Goal: Register for event/course

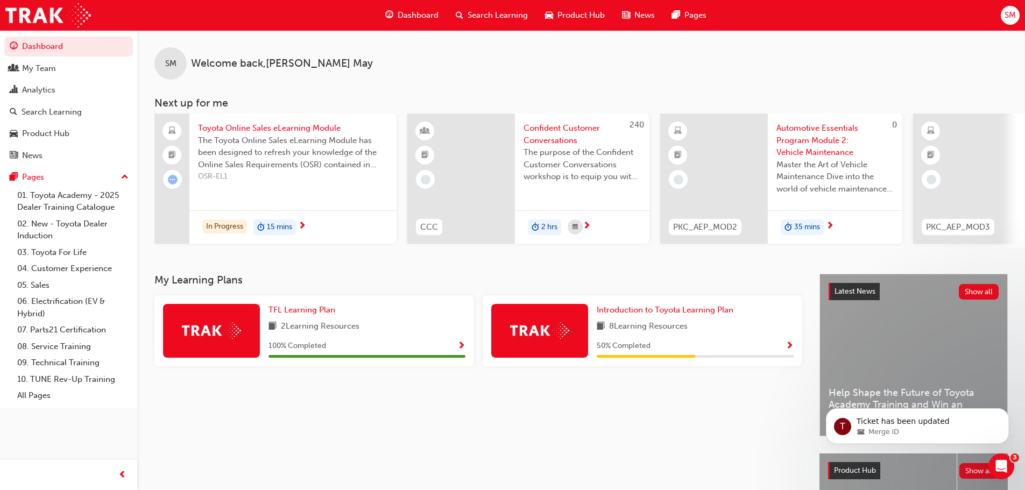
click at [483, 17] on span "Search Learning" at bounding box center [498, 15] width 60 height 12
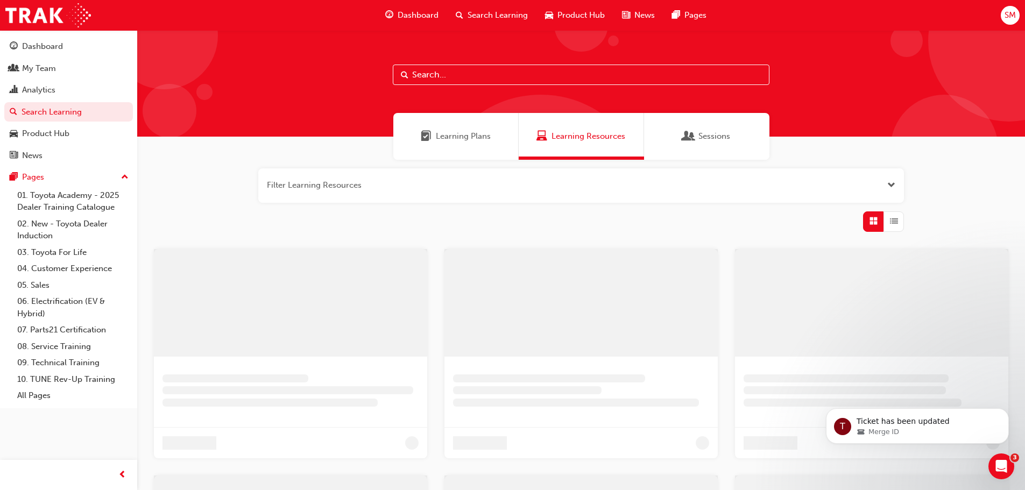
click at [465, 72] on input "text" at bounding box center [581, 75] width 377 height 20
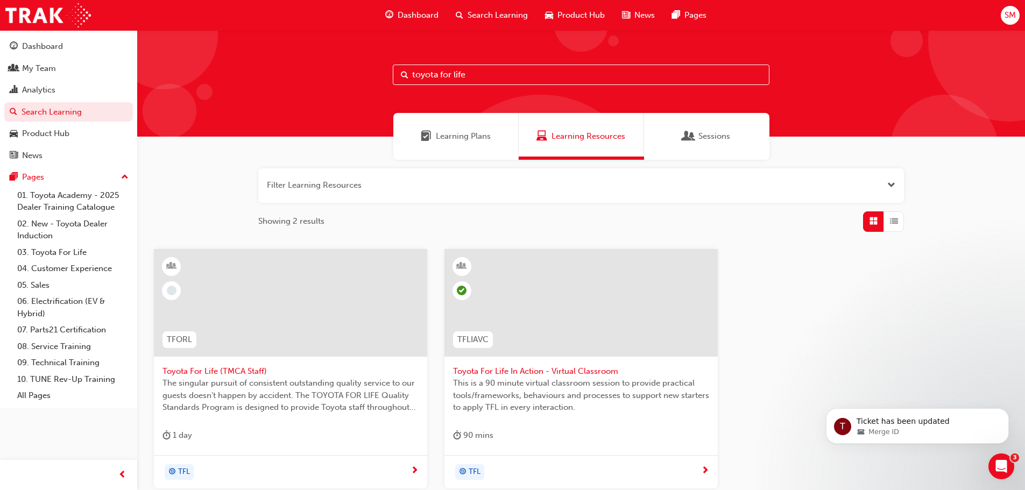
scroll to position [72, 0]
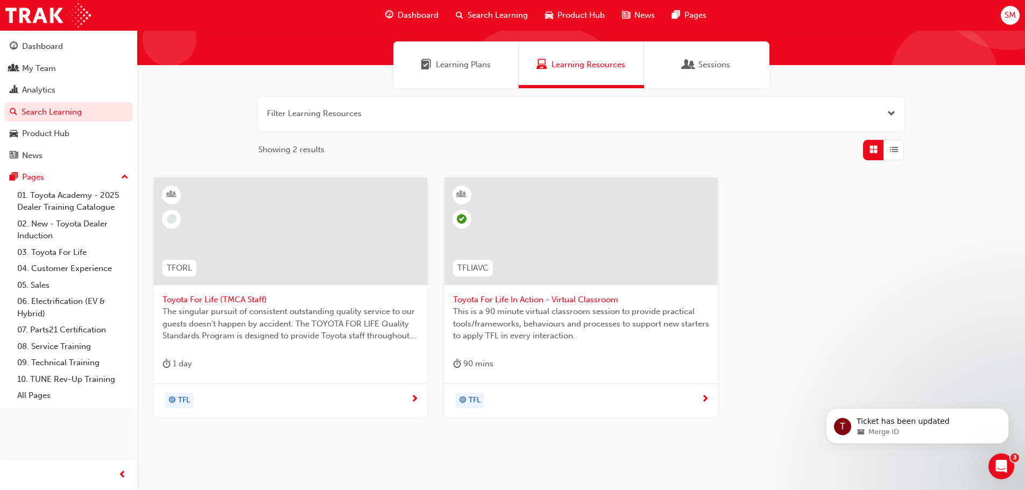
type input "toyota for life"
click at [709, 395] on span "next-icon" at bounding box center [705, 400] width 8 height 10
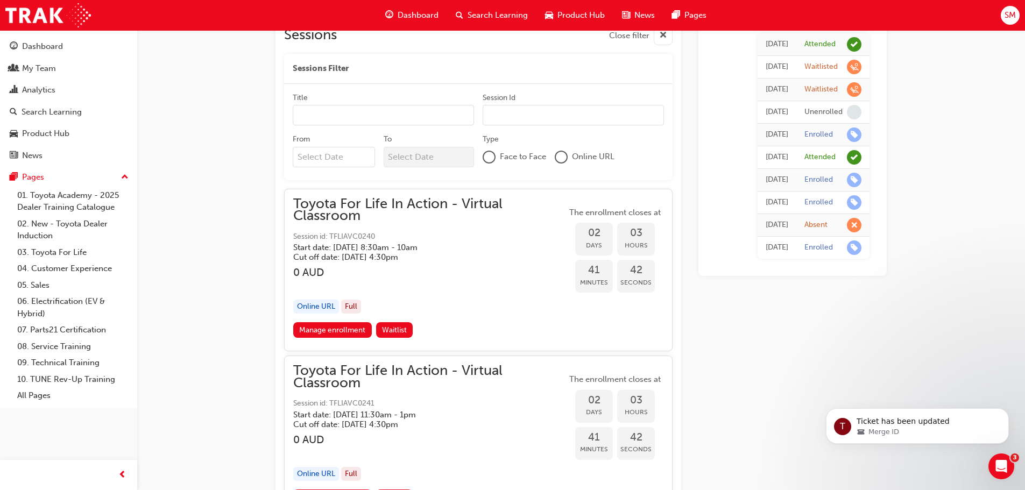
scroll to position [951, 0]
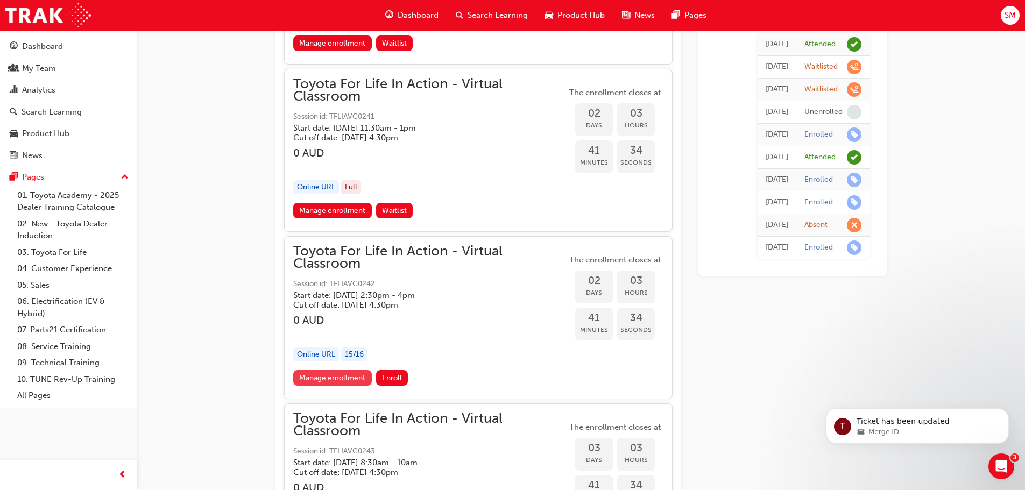
click at [351, 376] on link "Manage enrollment" at bounding box center [332, 378] width 79 height 16
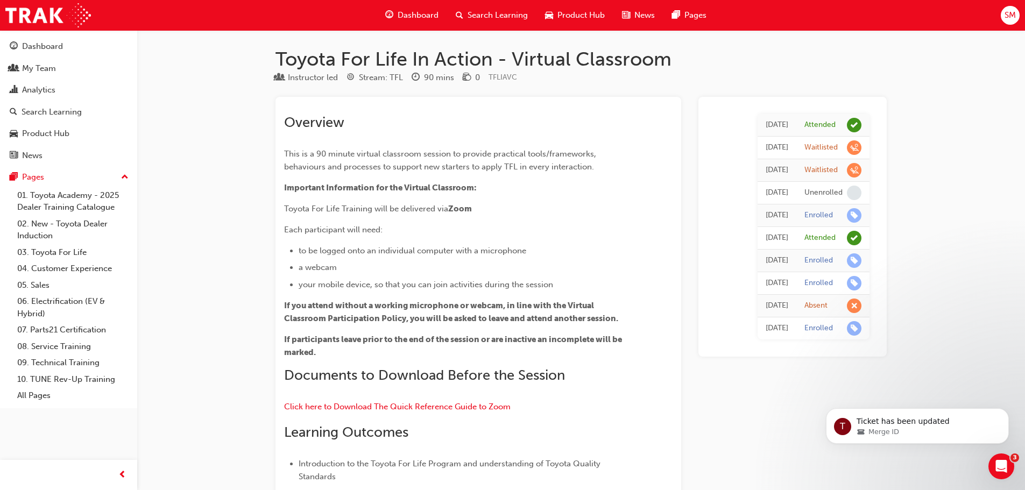
scroll to position [951, 0]
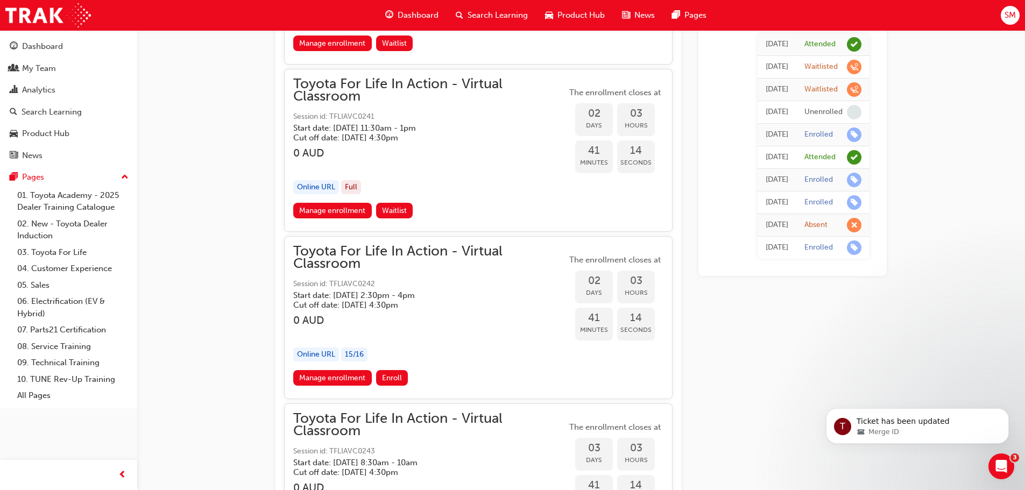
click at [358, 256] on span "Toyota For Life In Action - Virtual Classroom" at bounding box center [429, 257] width 273 height 24
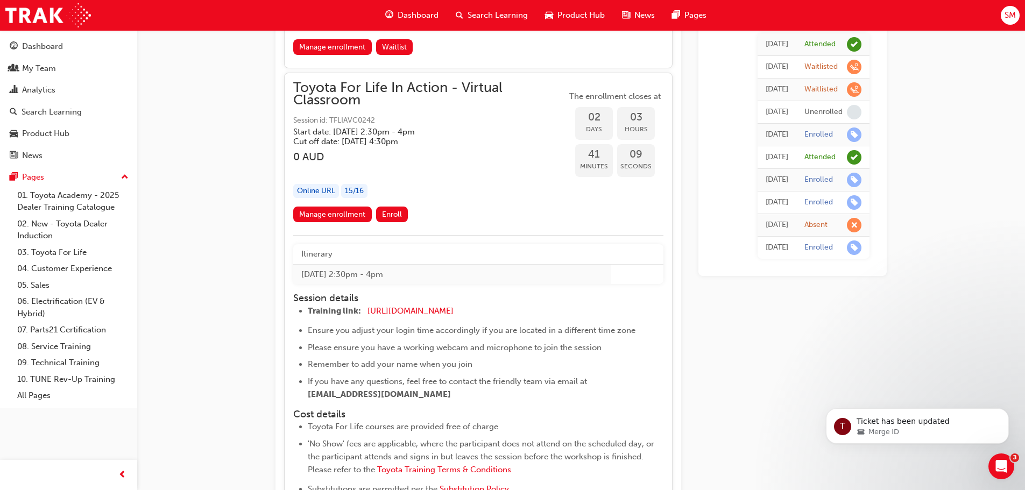
scroll to position [1095, 0]
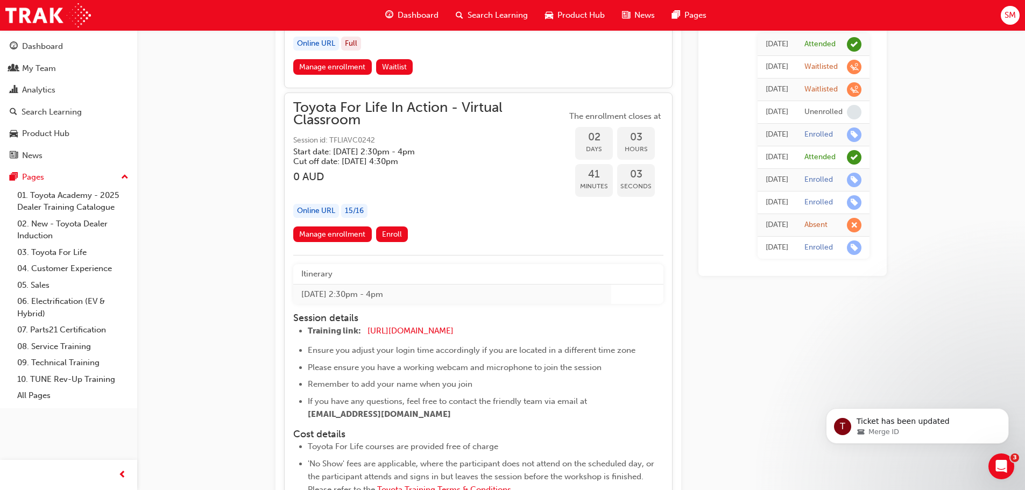
click at [375, 109] on span "Toyota For Life In Action - Virtual Classroom" at bounding box center [429, 114] width 273 height 24
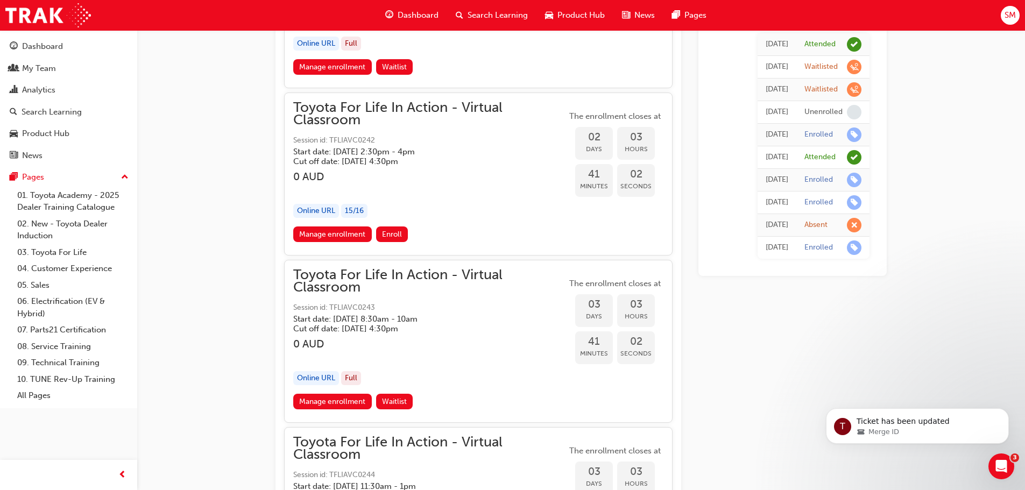
click at [375, 109] on span "Toyota For Life In Action - Virtual Classroom" at bounding box center [429, 114] width 273 height 24
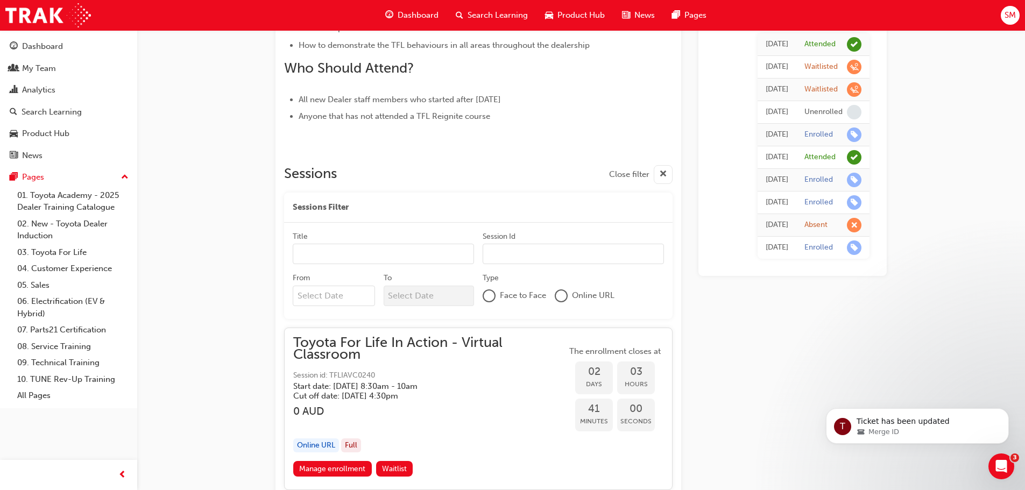
scroll to position [520, 0]
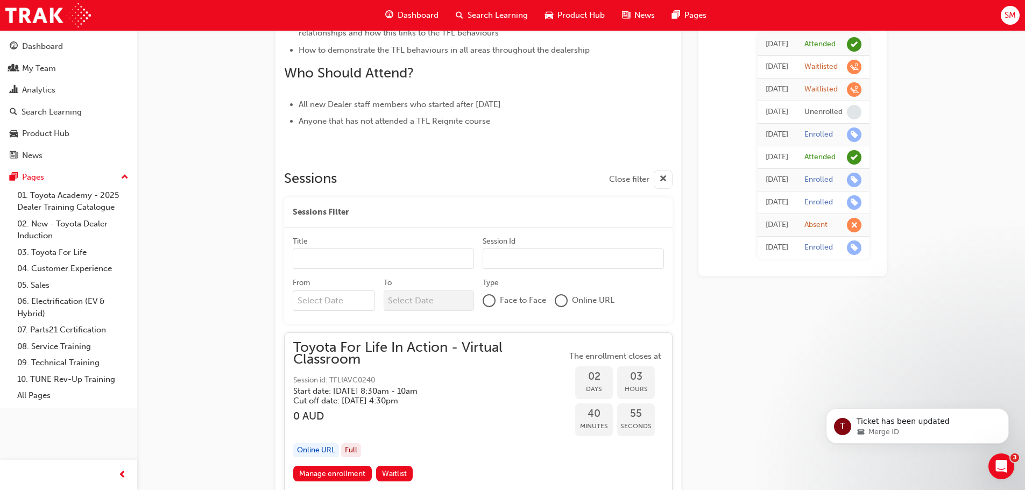
click at [356, 262] on input "Title" at bounding box center [383, 259] width 181 height 20
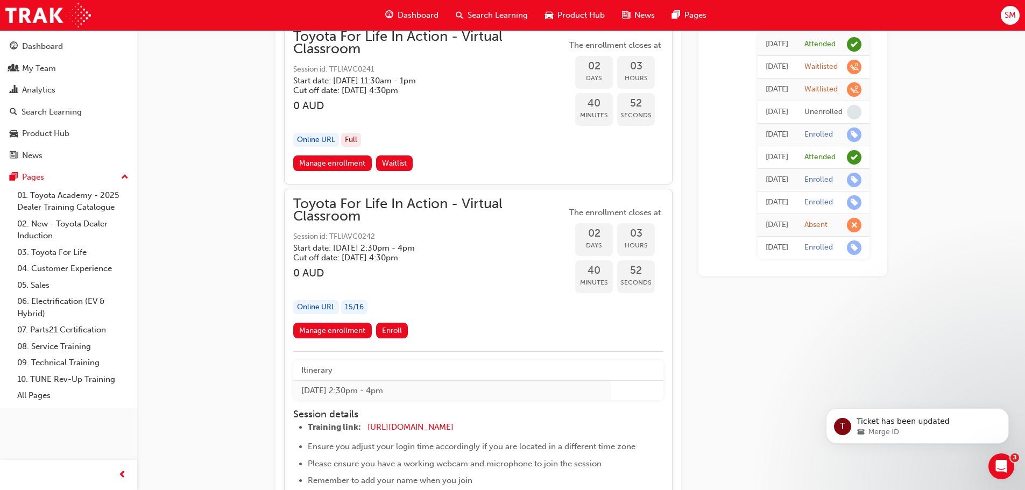
scroll to position [1023, 0]
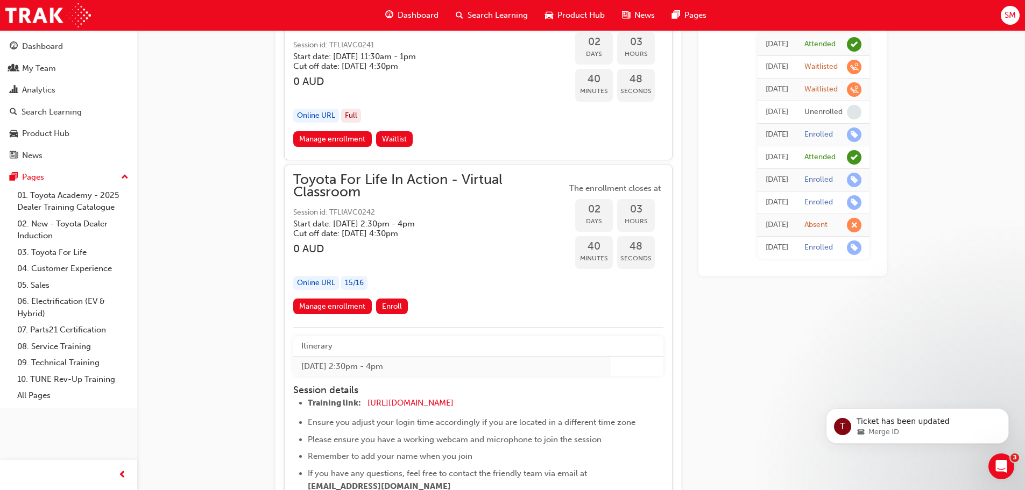
click at [360, 179] on span "Toyota For Life In Action - Virtual Classroom" at bounding box center [429, 186] width 273 height 24
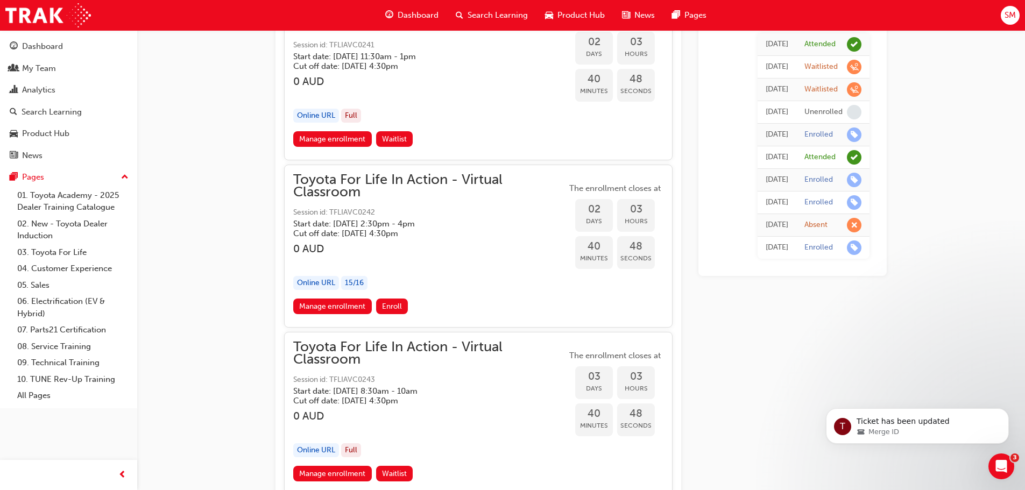
click at [360, 179] on span "Toyota For Life In Action - Virtual Classroom" at bounding box center [429, 186] width 273 height 24
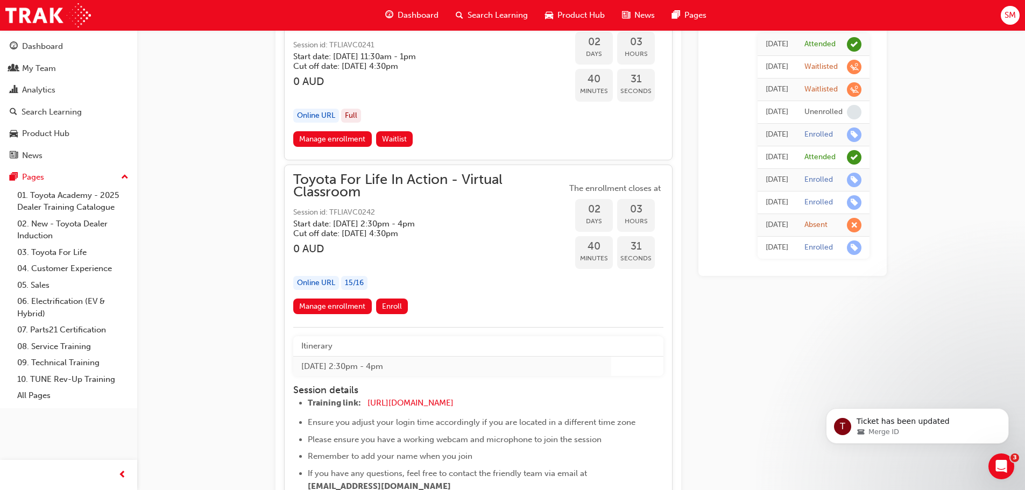
click at [373, 212] on span "Session id: TFLIAVC0242" at bounding box center [429, 213] width 273 height 12
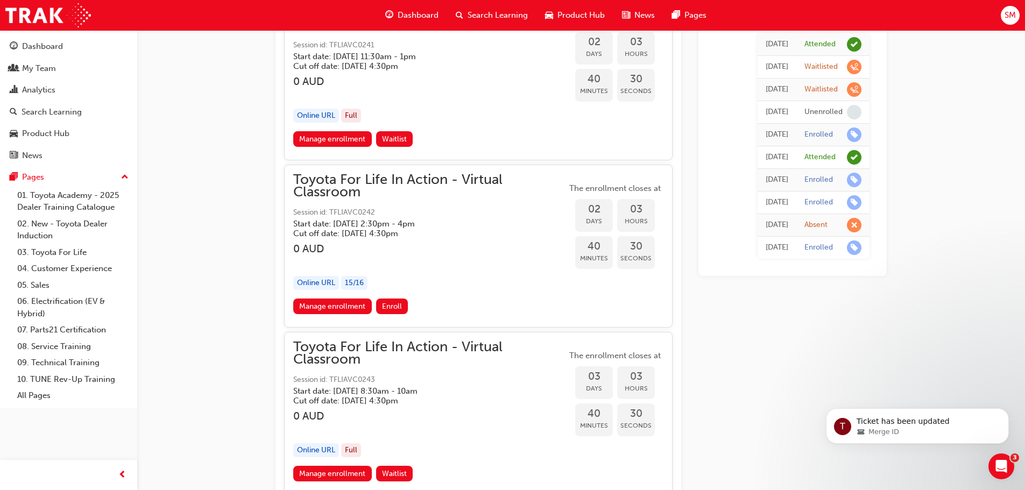
drag, startPoint x: 377, startPoint y: 212, endPoint x: 349, endPoint y: 215, distance: 27.6
click at [349, 215] on span "Session id: TFLIAVC0242" at bounding box center [429, 213] width 273 height 12
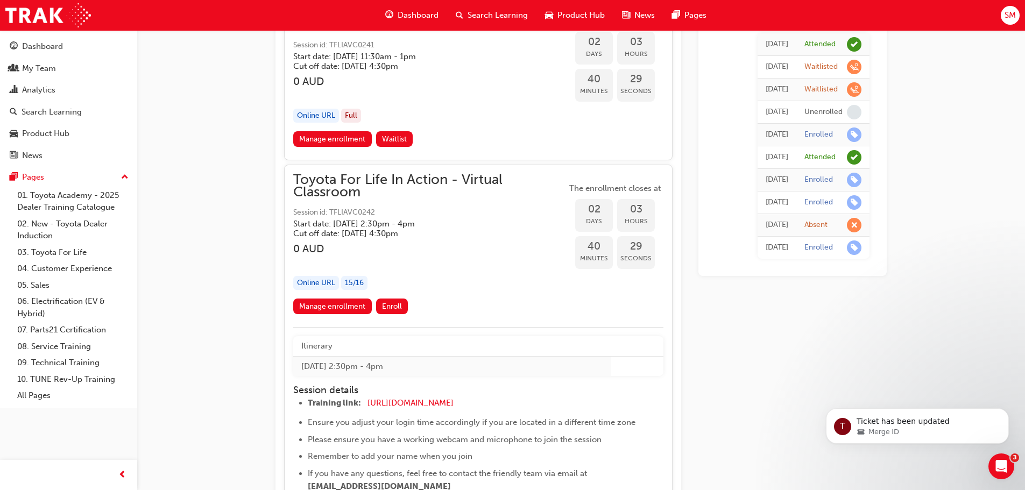
drag, startPoint x: 333, startPoint y: 210, endPoint x: 354, endPoint y: 209, distance: 21.6
click at [354, 209] on span "Session id: TFLIAVC0242" at bounding box center [429, 213] width 273 height 12
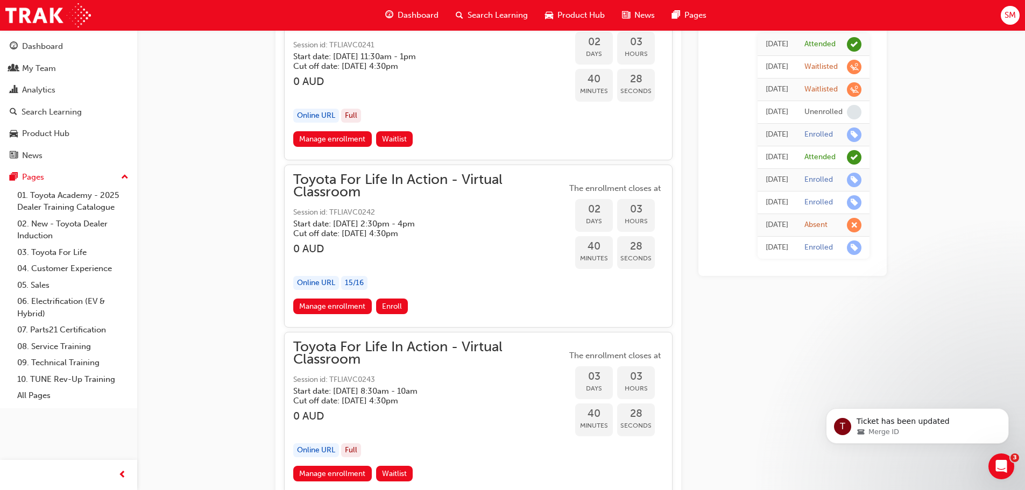
click at [370, 214] on span "Session id: TFLIAVC0242" at bounding box center [429, 213] width 273 height 12
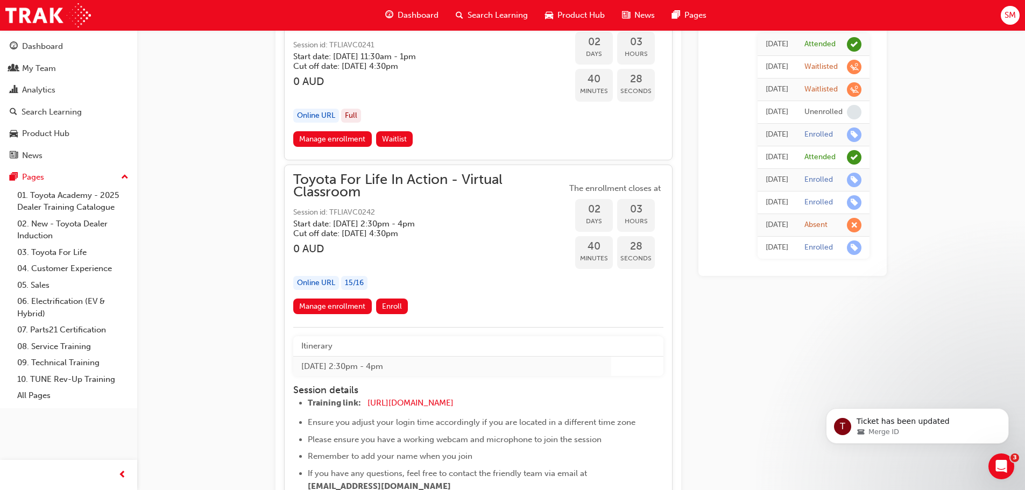
click at [370, 214] on span "Session id: TFLIAVC0242" at bounding box center [429, 213] width 273 height 12
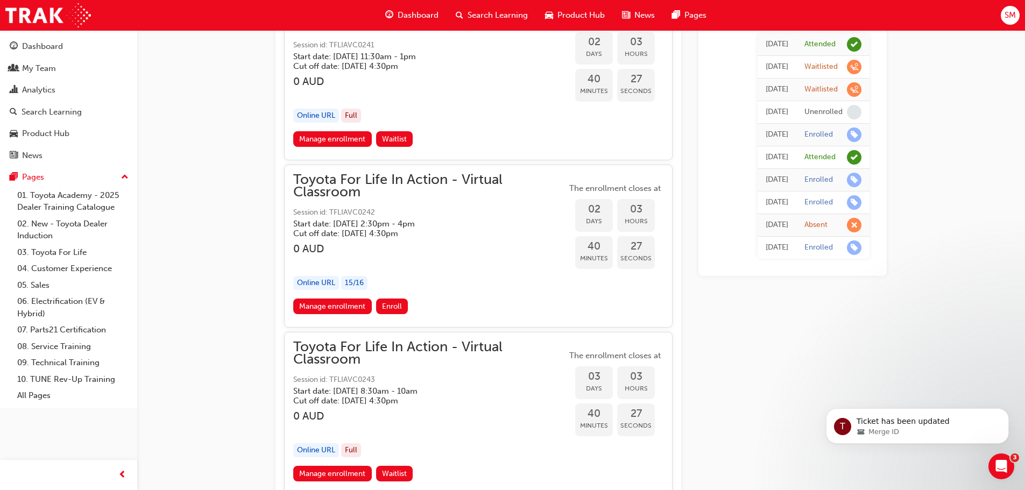
click at [370, 214] on span "Session id: TFLIAVC0242" at bounding box center [429, 213] width 273 height 12
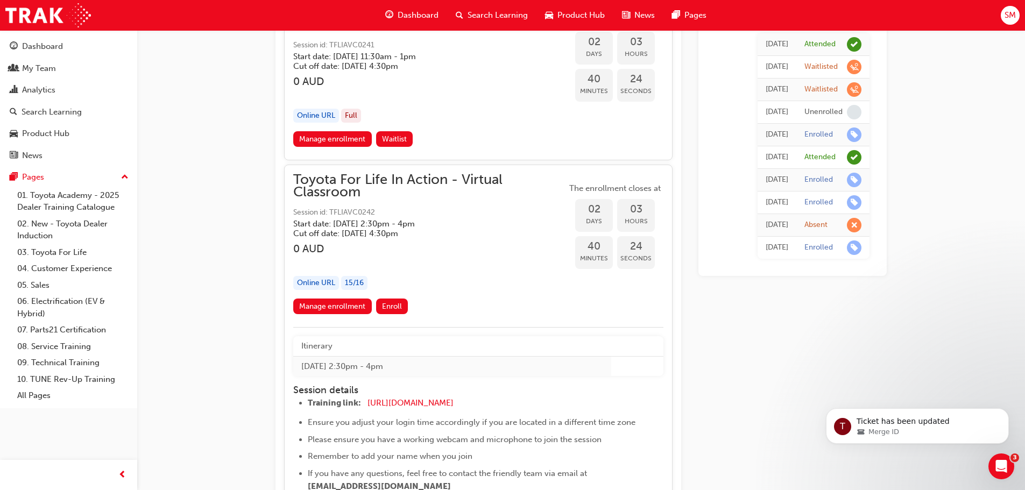
drag, startPoint x: 375, startPoint y: 212, endPoint x: 333, endPoint y: 207, distance: 42.7
click at [333, 207] on span "Session id: TFLIAVC0242" at bounding box center [429, 213] width 273 height 12
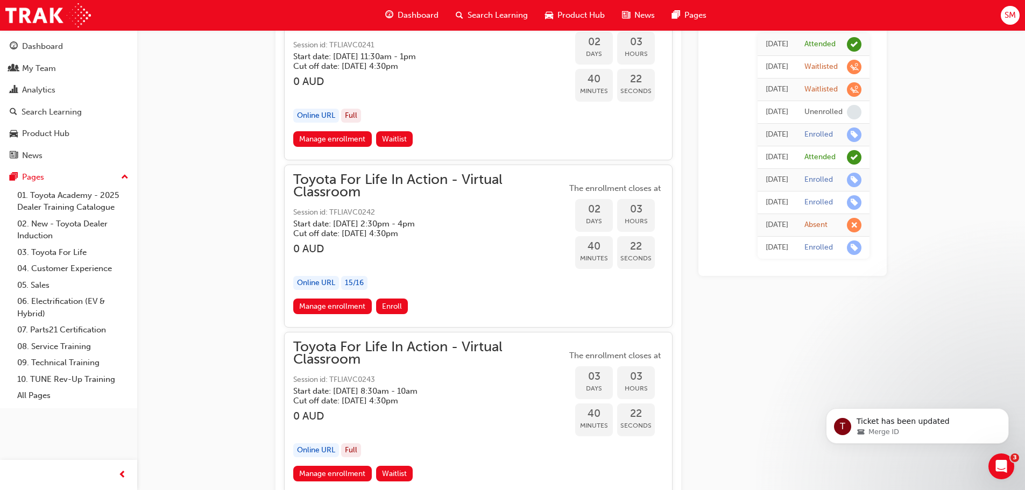
drag, startPoint x: 293, startPoint y: 211, endPoint x: 347, endPoint y: 208, distance: 53.4
click at [346, 208] on span "Session id: TFLIAVC0242" at bounding box center [429, 213] width 273 height 12
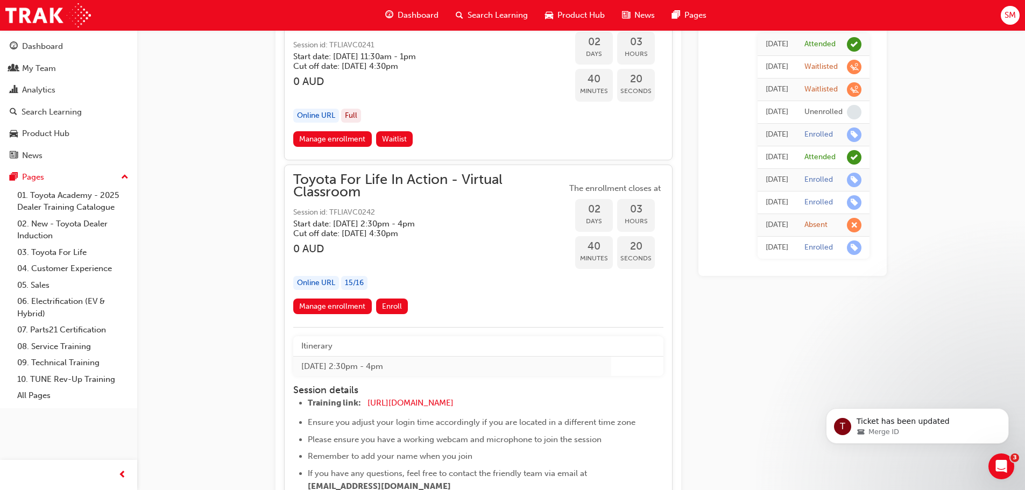
drag, startPoint x: 348, startPoint y: 208, endPoint x: 317, endPoint y: 221, distance: 33.3
click at [317, 221] on h5 "Start date: Mon 29 Sep 2025 , 2:30pm - 4pm" at bounding box center [421, 224] width 256 height 10
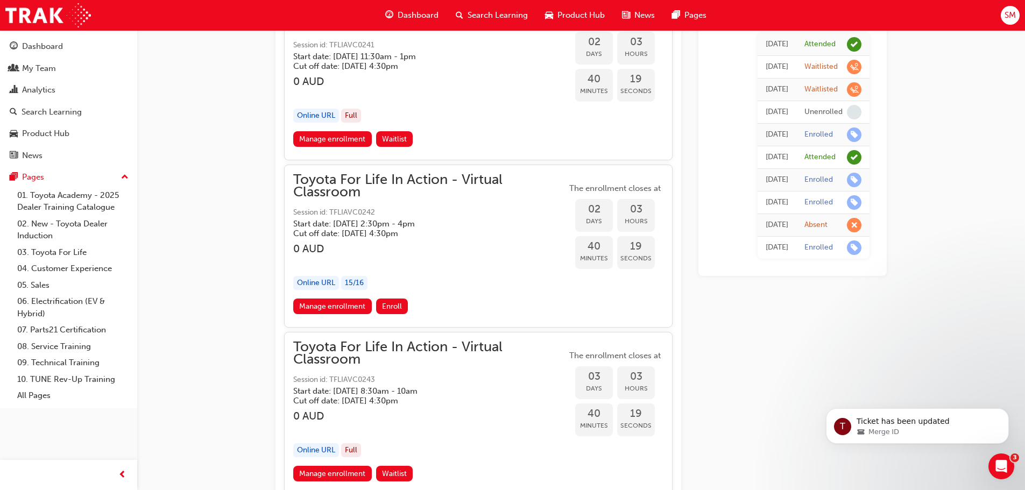
drag, startPoint x: 382, startPoint y: 214, endPoint x: 337, endPoint y: 212, distance: 44.8
drag, startPoint x: 337, startPoint y: 212, endPoint x: 382, endPoint y: 212, distance: 44.7
click at [382, 212] on span "Session id: TFLIAVC0242" at bounding box center [429, 213] width 273 height 12
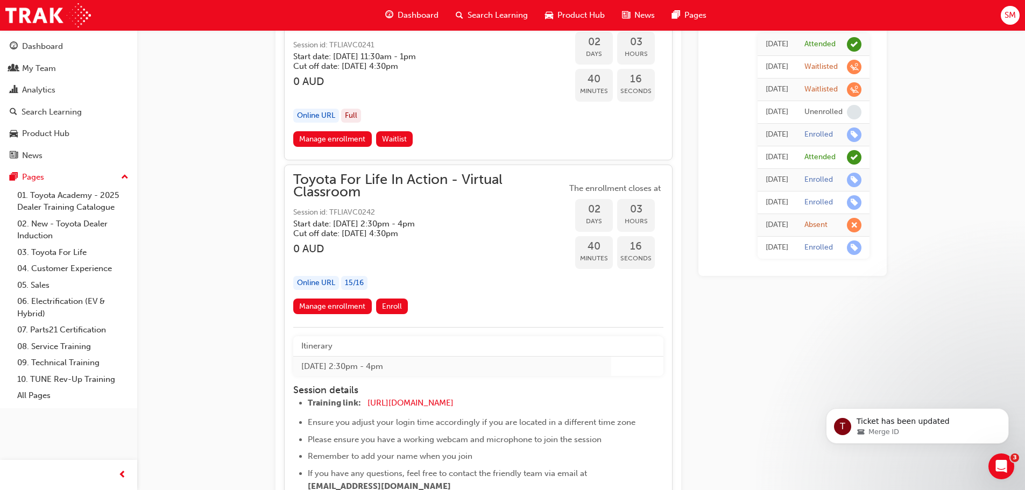
drag, startPoint x: 378, startPoint y: 212, endPoint x: 307, endPoint y: 210, distance: 70.5
click at [307, 210] on span "Session id: TFLIAVC0242" at bounding box center [429, 213] width 273 height 12
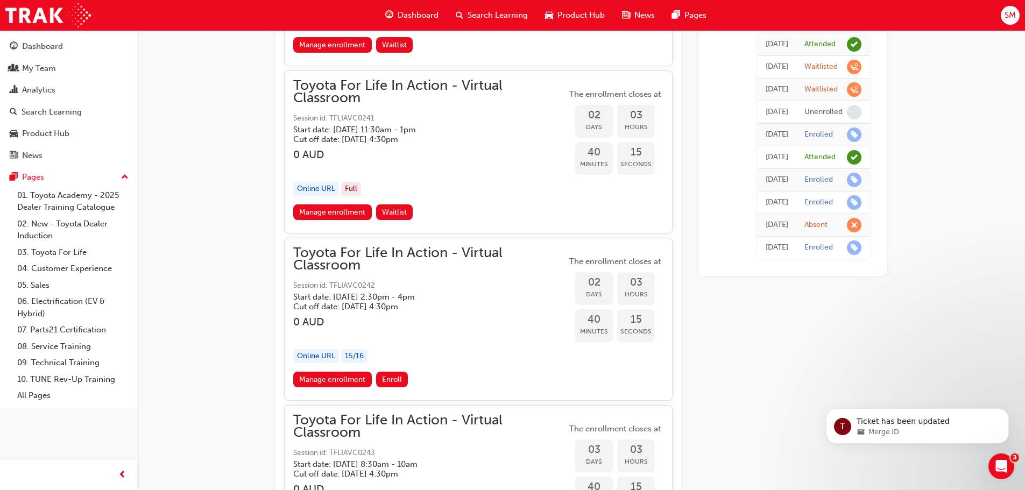
scroll to position [880, 0]
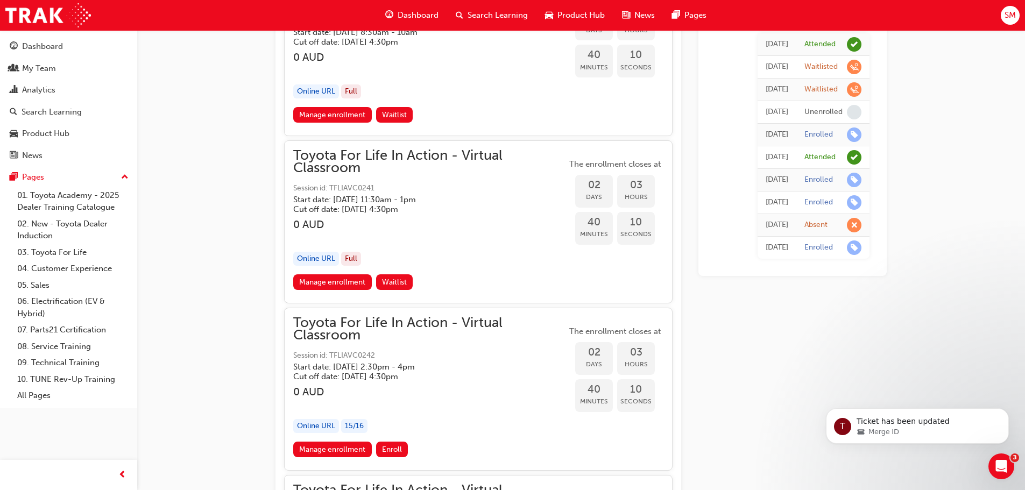
click at [595, 349] on span "02" at bounding box center [594, 353] width 38 height 12
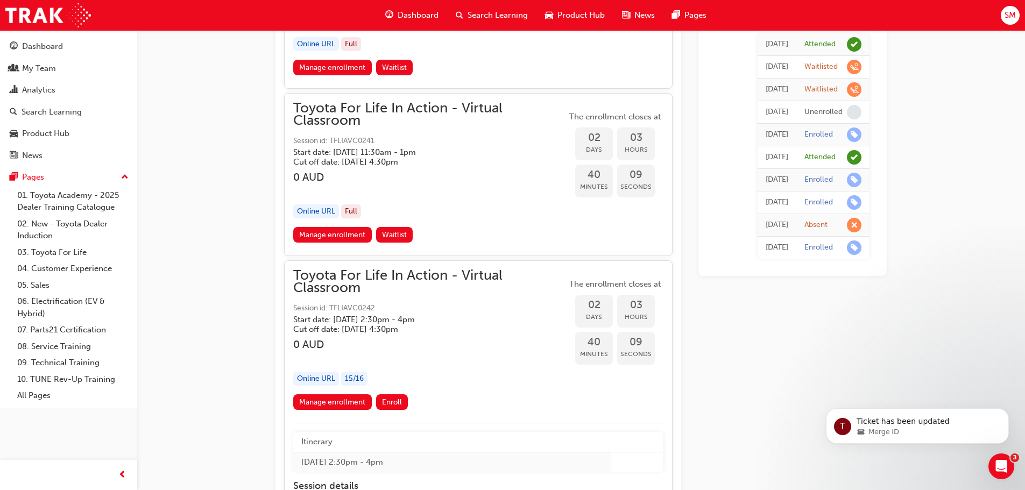
scroll to position [951, 0]
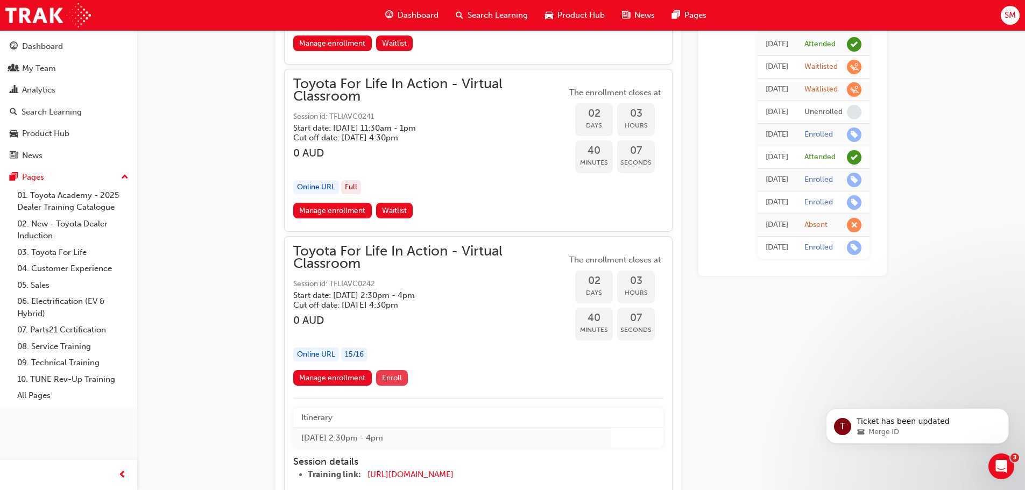
click at [400, 374] on span "Enroll" at bounding box center [392, 378] width 20 height 9
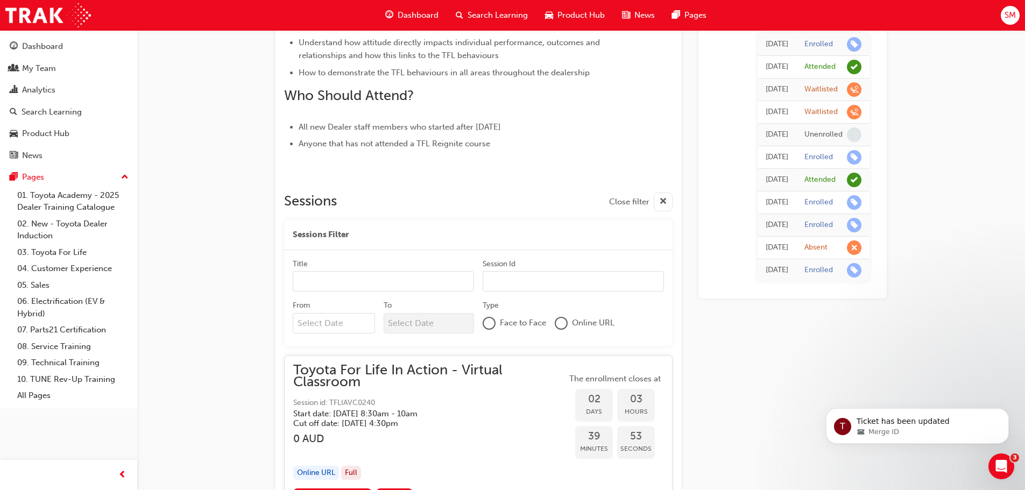
scroll to position [593, 0]
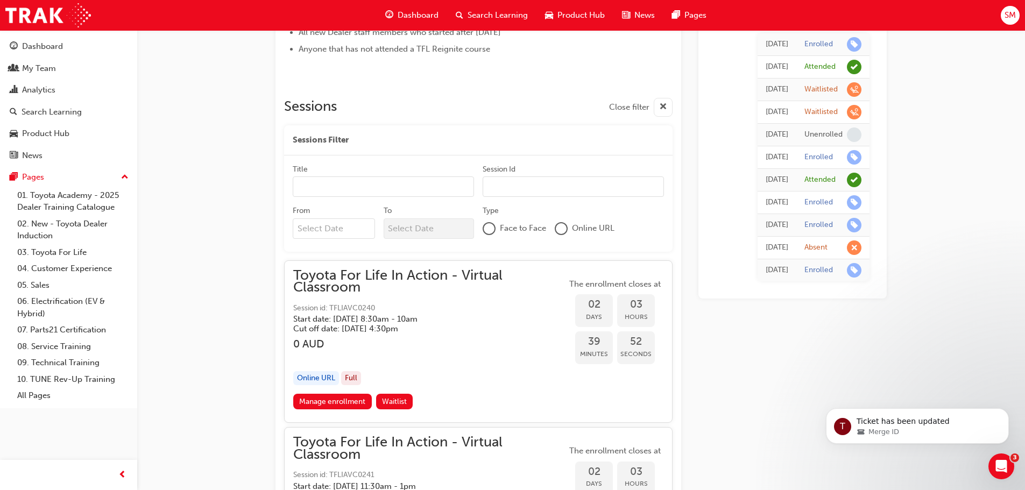
click at [389, 183] on input "Title" at bounding box center [383, 187] width 181 height 20
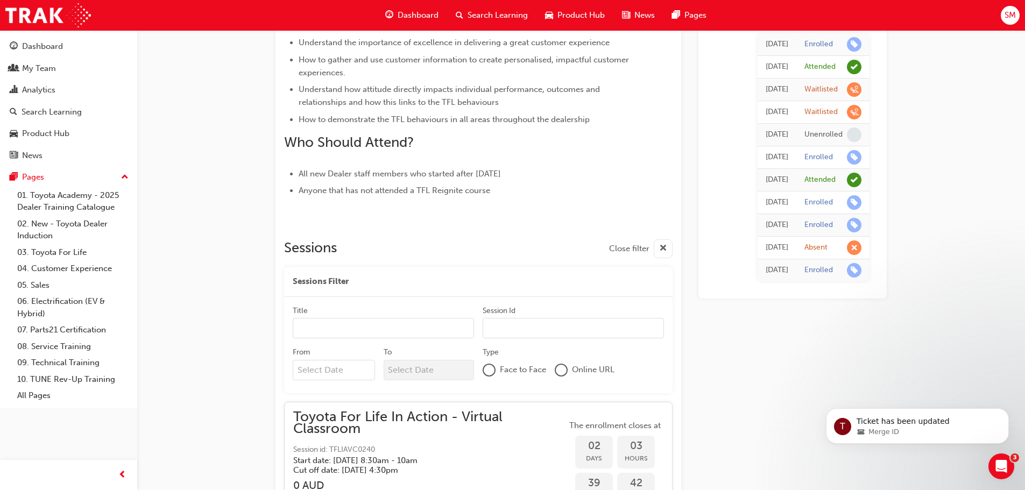
scroll to position [449, 0]
click at [375, 327] on input "Title" at bounding box center [383, 330] width 181 height 20
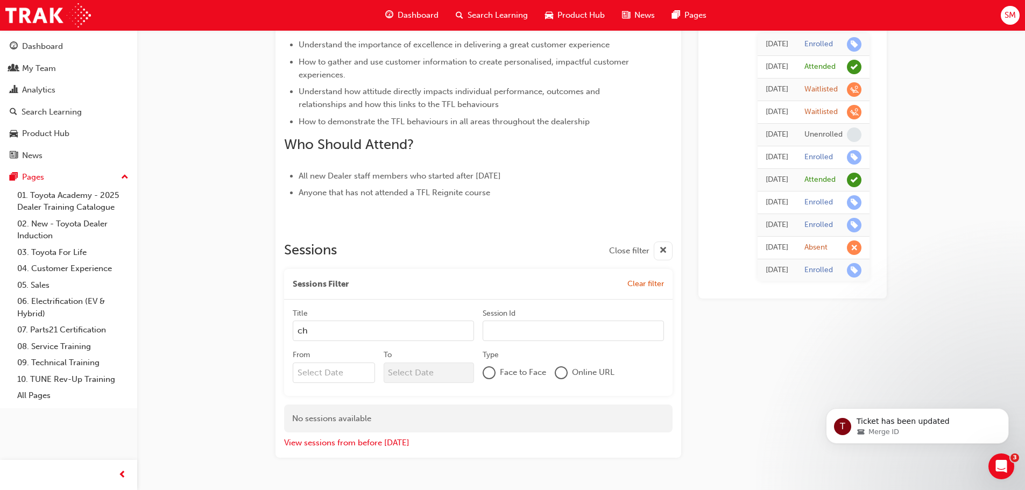
type input "c"
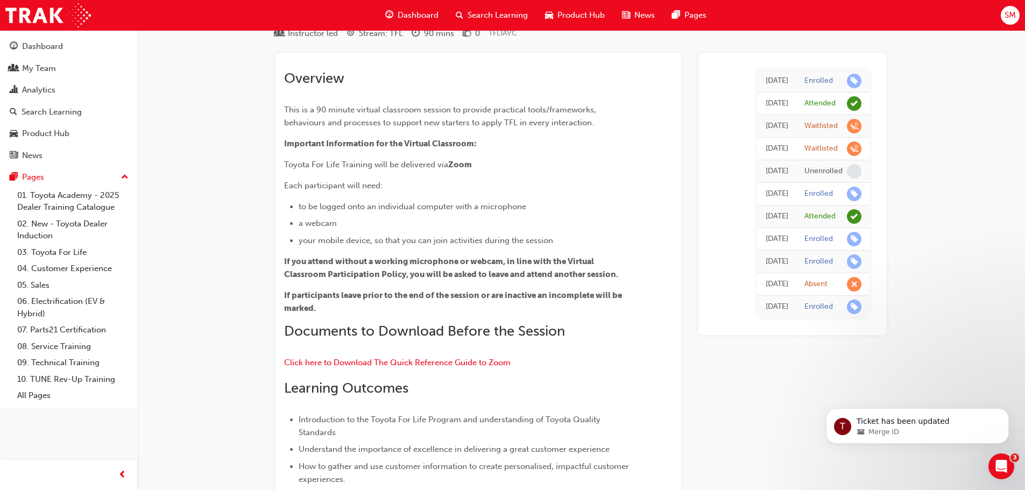
scroll to position [0, 0]
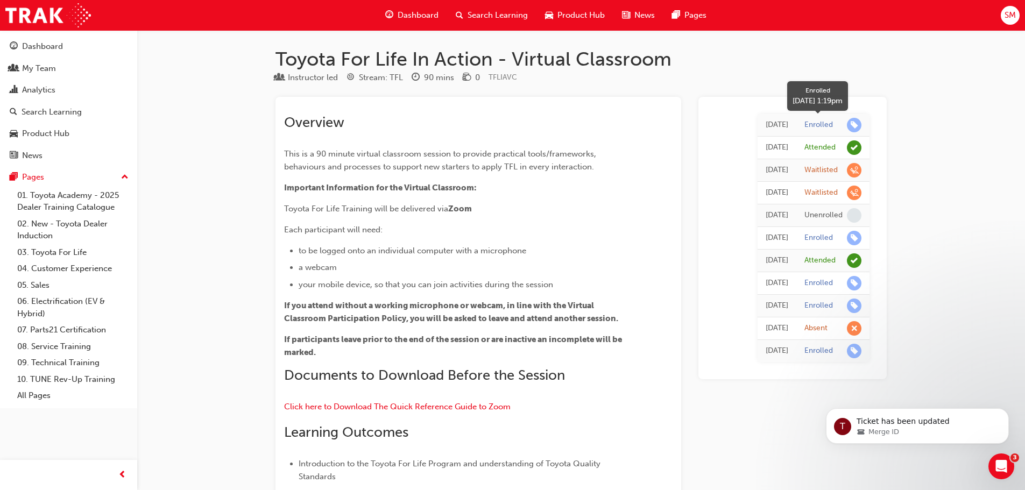
click at [852, 124] on span "learningRecordVerb_ENROLL-icon" at bounding box center [854, 125] width 15 height 15
click at [827, 124] on div "Enrolled" at bounding box center [819, 125] width 29 height 10
click at [792, 130] on td "Today" at bounding box center [777, 125] width 39 height 23
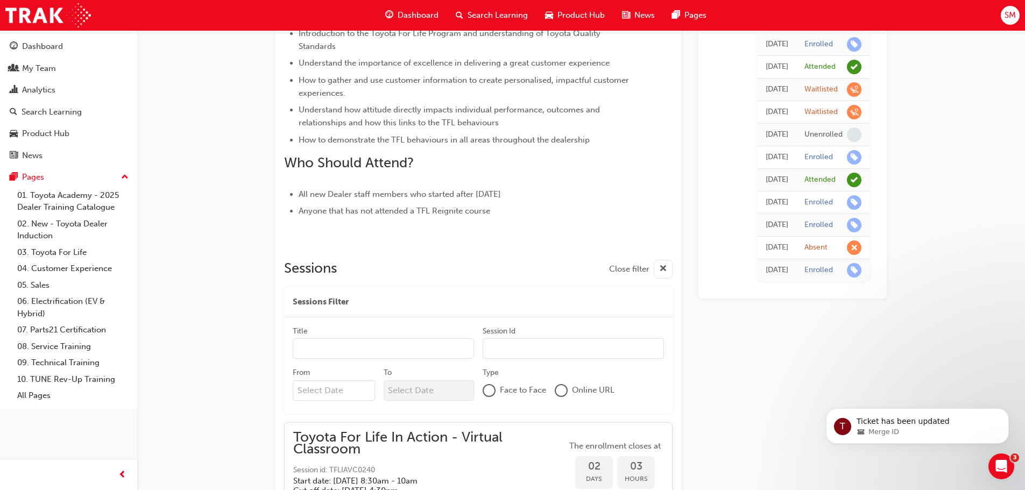
scroll to position [502, 0]
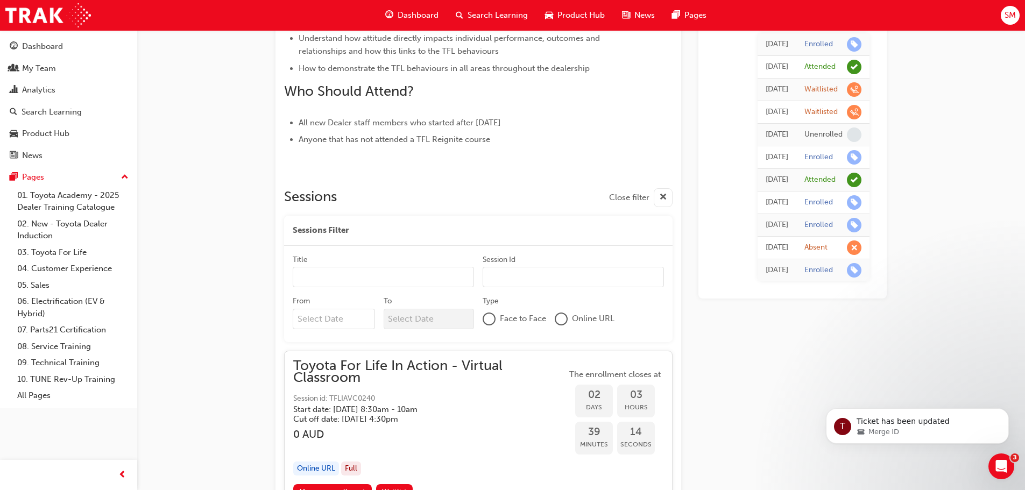
click at [560, 321] on div at bounding box center [561, 319] width 11 height 11
click at [527, 280] on input "Session Id" at bounding box center [573, 278] width 181 height 20
click at [345, 285] on input "Title" at bounding box center [383, 278] width 181 height 20
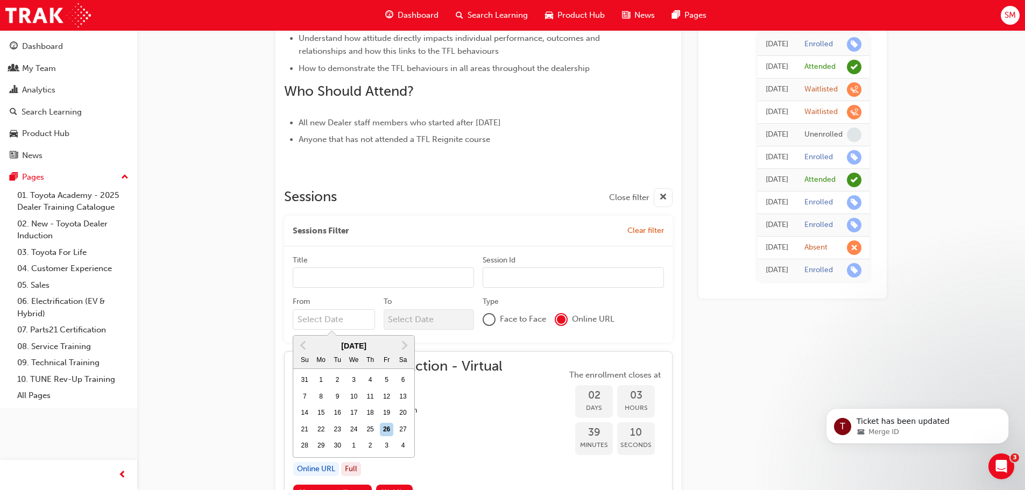
click at [336, 320] on input "From Previous Month Next Month September 2025 Su Mo Tu We Th Fr Sa 31 1 2 3 4 5…" at bounding box center [334, 319] width 82 height 20
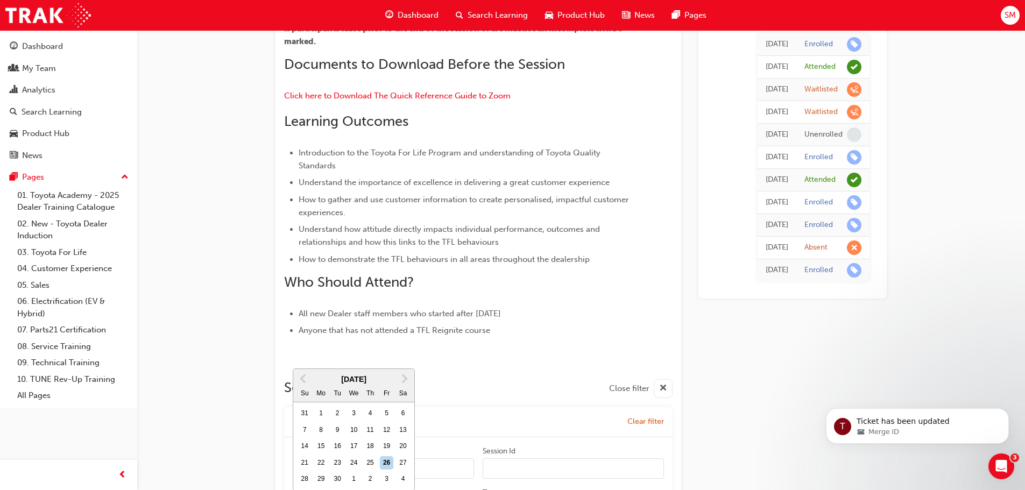
scroll to position [287, 0]
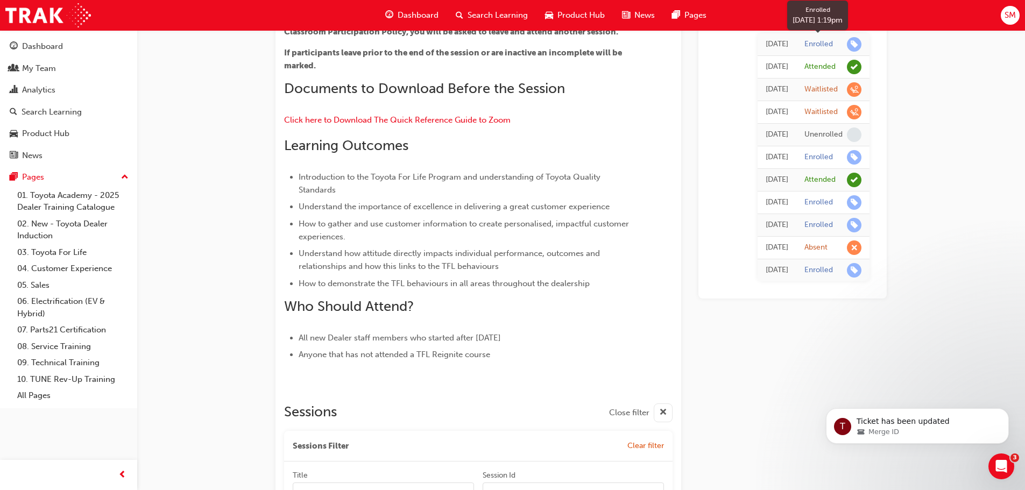
click at [856, 45] on span "learningRecordVerb_ENROLL-icon" at bounding box center [854, 44] width 15 height 15
click at [821, 45] on div "Enrolled" at bounding box center [819, 44] width 29 height 10
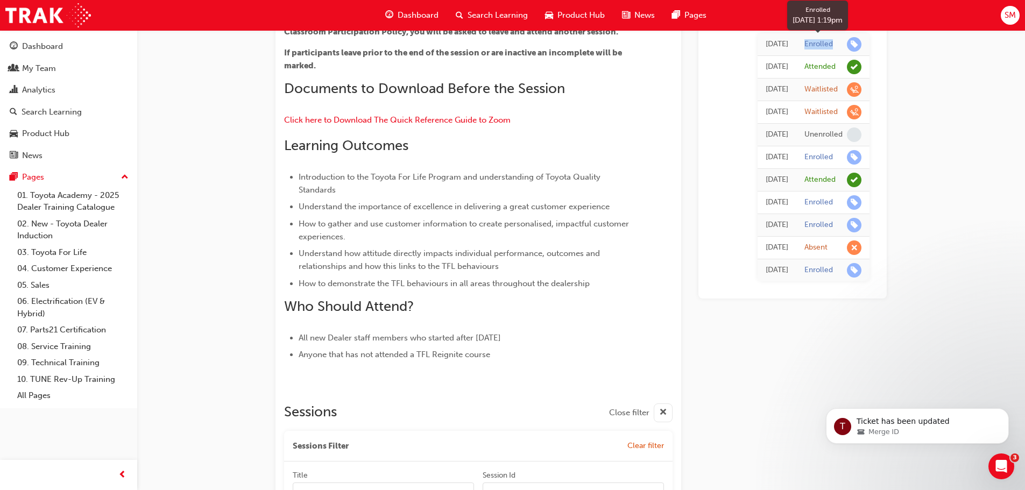
click at [821, 45] on div "Enrolled" at bounding box center [819, 44] width 29 height 10
drag, startPoint x: 821, startPoint y: 45, endPoint x: 747, endPoint y: 45, distance: 74.3
click at [766, 45] on div "Today" at bounding box center [777, 44] width 23 height 12
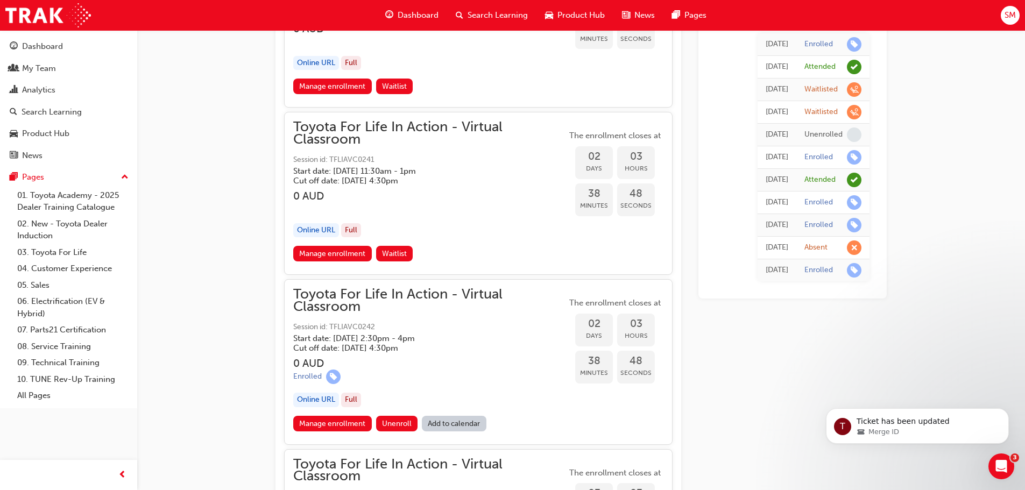
scroll to position [933, 0]
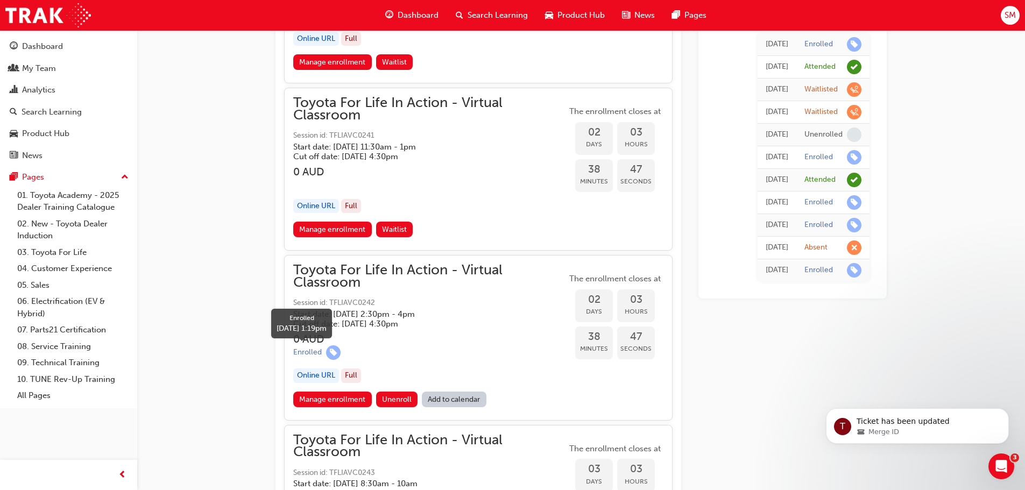
click at [335, 355] on span "learningRecordVerb_ENROLL-icon" at bounding box center [333, 353] width 15 height 15
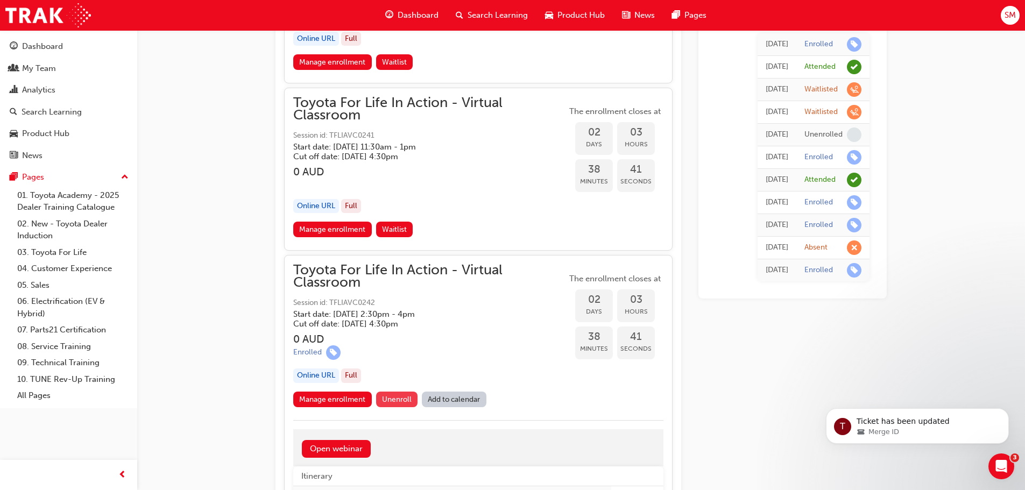
click at [393, 399] on span "Unenroll" at bounding box center [397, 399] width 30 height 9
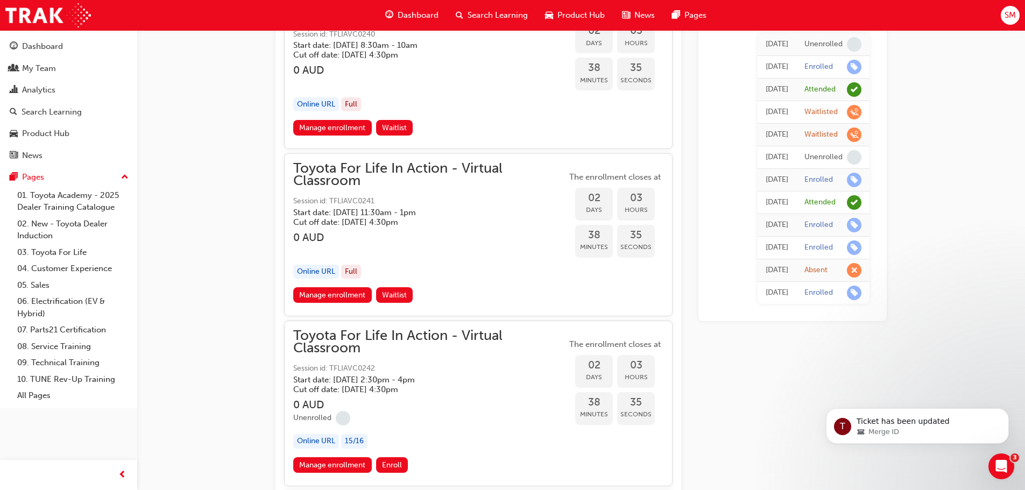
scroll to position [951, 0]
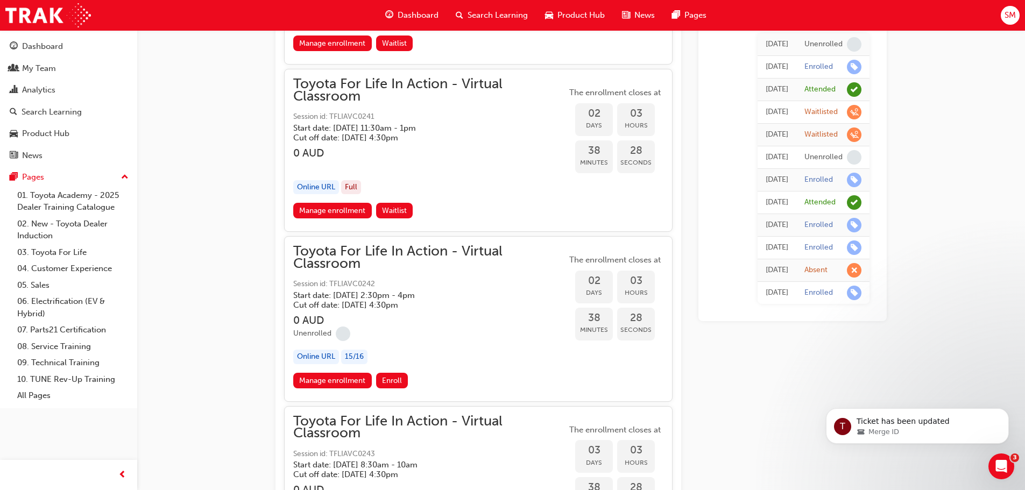
click at [370, 258] on span "Toyota For Life In Action - Virtual Classroom" at bounding box center [429, 257] width 273 height 24
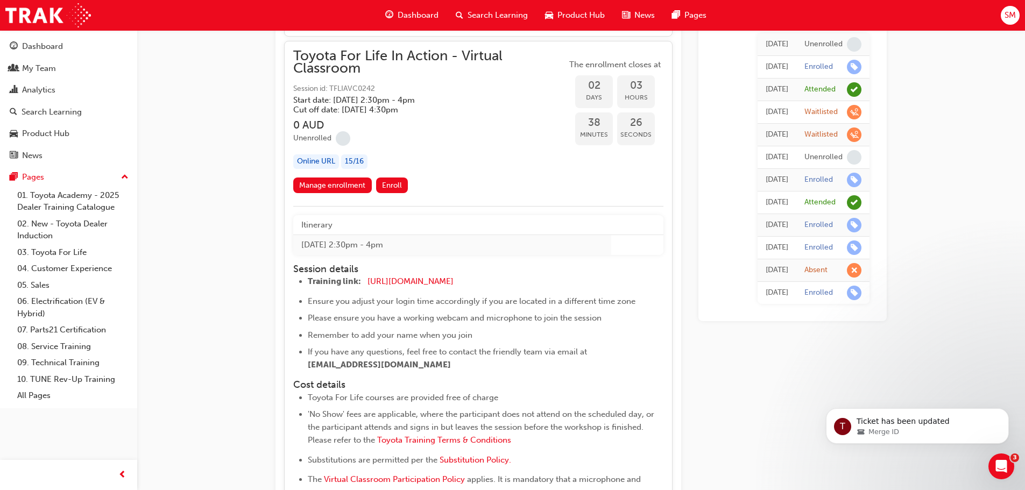
scroll to position [1166, 0]
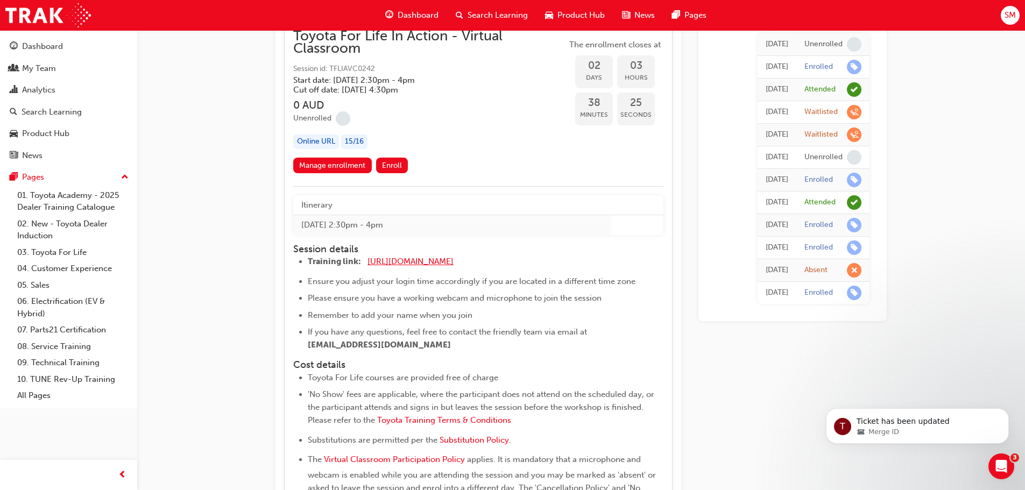
click at [381, 264] on span "https://zoom.us/j/5450758959" at bounding box center [411, 262] width 86 height 10
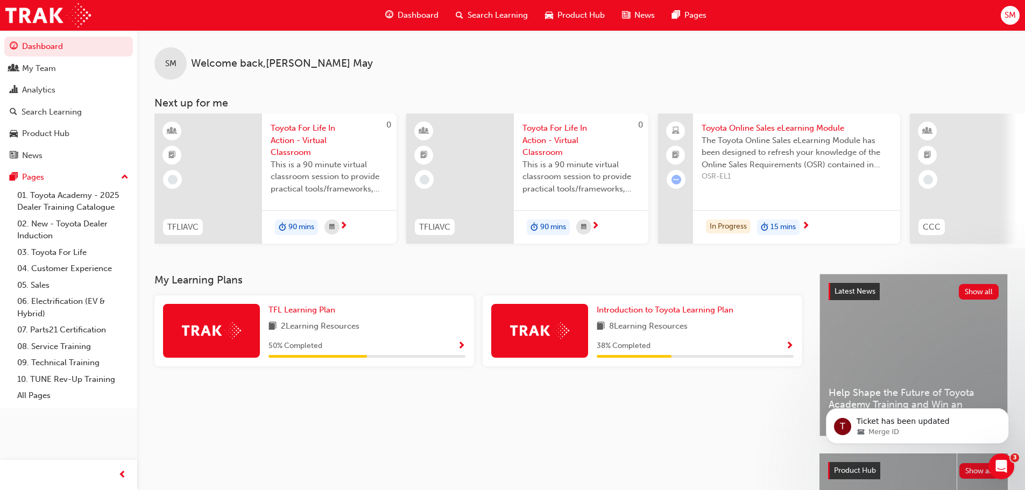
click at [417, 14] on span "Dashboard" at bounding box center [418, 15] width 41 height 12
click at [83, 76] on link "My Team" at bounding box center [68, 69] width 129 height 20
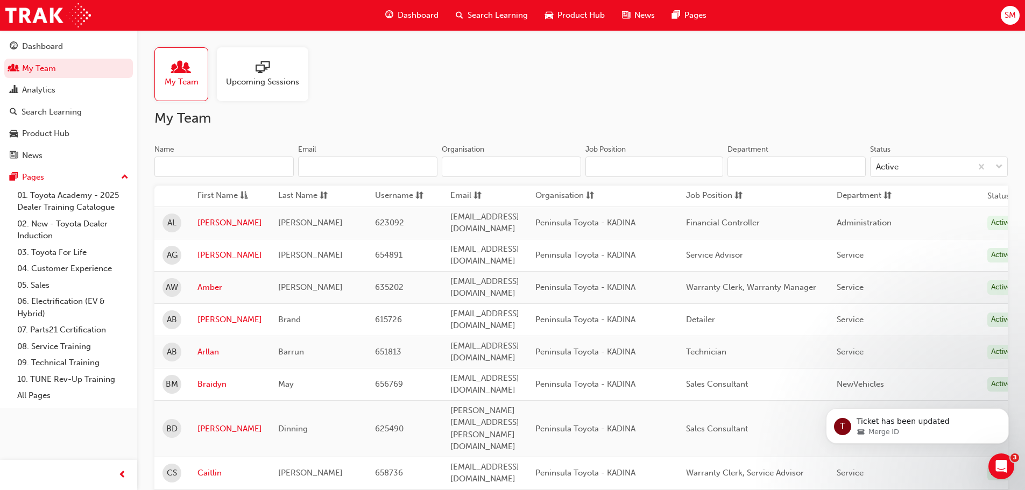
click at [243, 86] on span "Upcoming Sessions" at bounding box center [262, 82] width 73 height 12
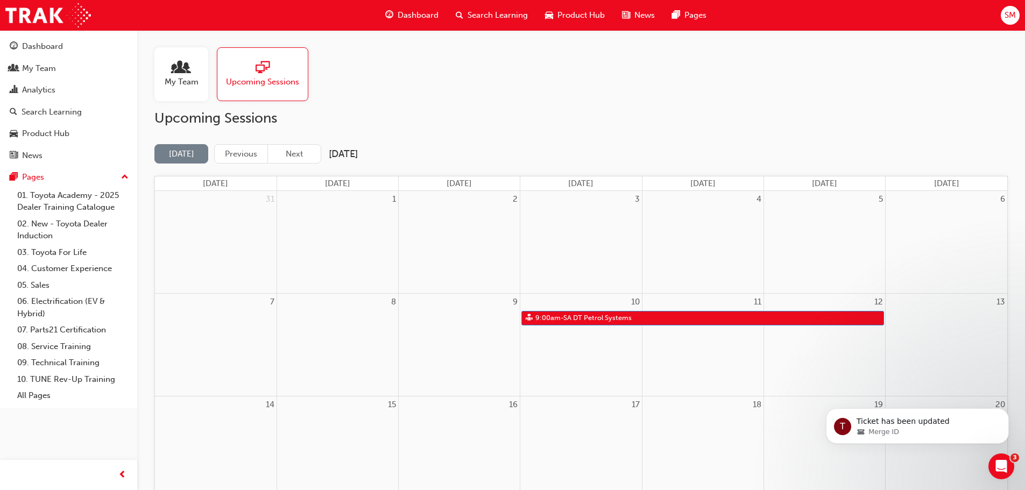
click at [169, 74] on div at bounding box center [182, 68] width 34 height 15
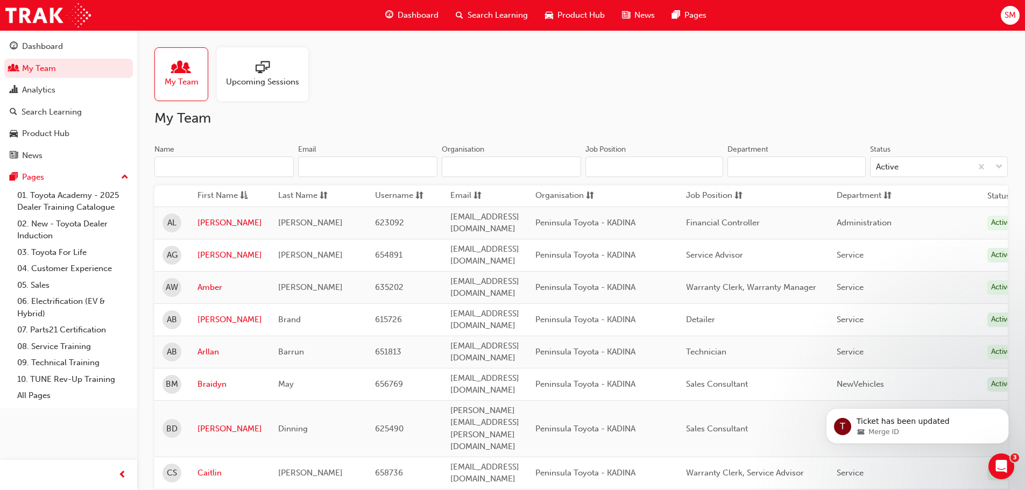
click at [237, 161] on input "Name" at bounding box center [223, 167] width 139 height 20
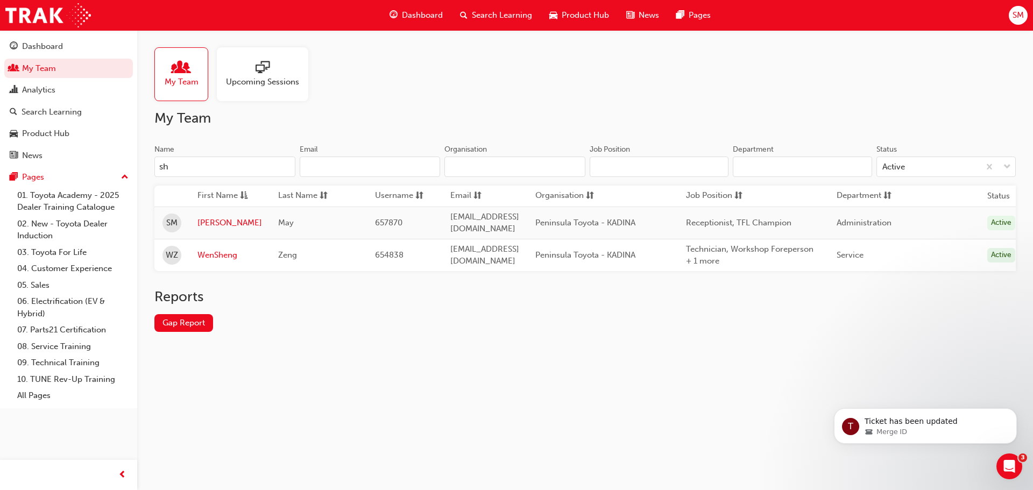
type input "sh"
click at [464, 333] on div "Reports Gap Report" at bounding box center [585, 319] width 862 height 61
click at [196, 327] on link "Gap Report" at bounding box center [183, 323] width 59 height 18
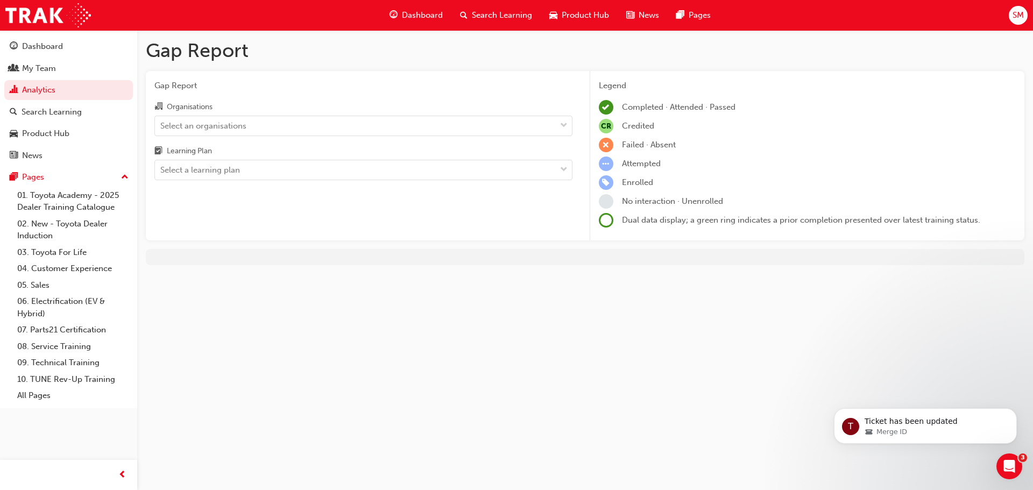
click at [424, 10] on span "Dashboard" at bounding box center [422, 15] width 41 height 12
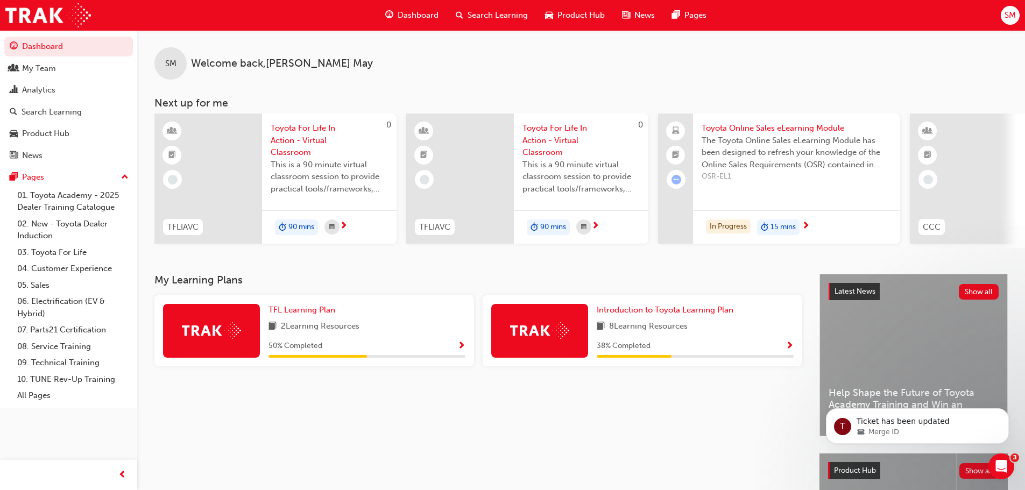
click at [427, 17] on span "Dashboard" at bounding box center [418, 15] width 41 height 12
click at [483, 13] on span "Search Learning" at bounding box center [498, 15] width 60 height 12
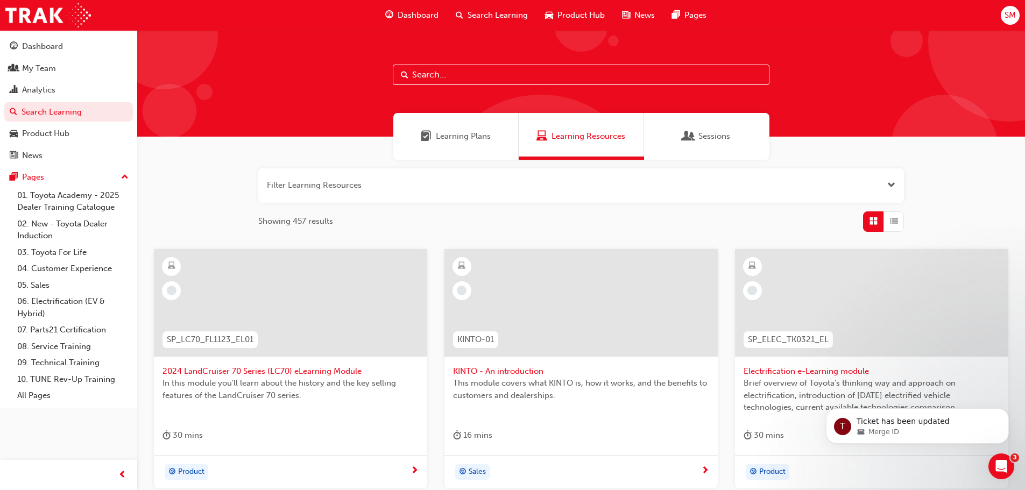
click at [461, 74] on input "text" at bounding box center [581, 75] width 377 height 20
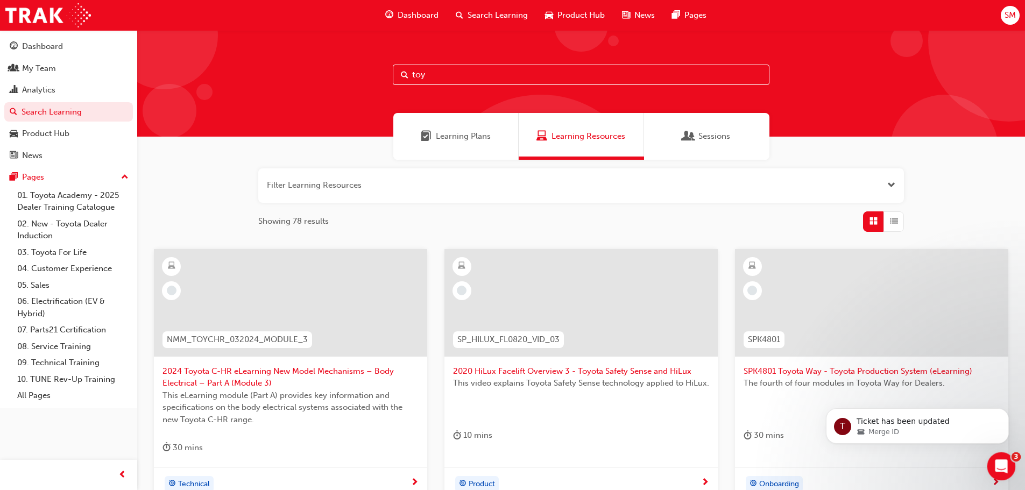
click at [1003, 468] on icon "Open Intercom Messenger" at bounding box center [1000, 465] width 18 height 18
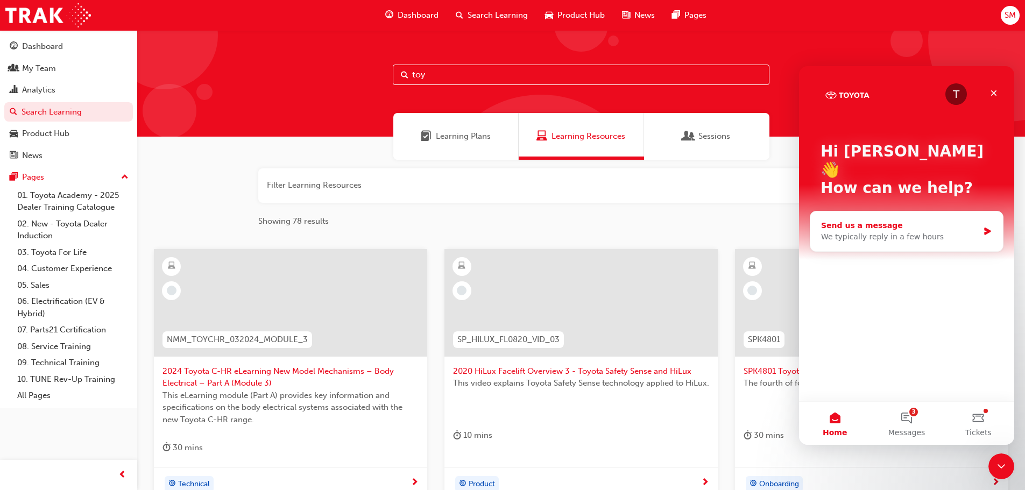
click at [864, 220] on div "Send us a message" at bounding box center [900, 225] width 158 height 11
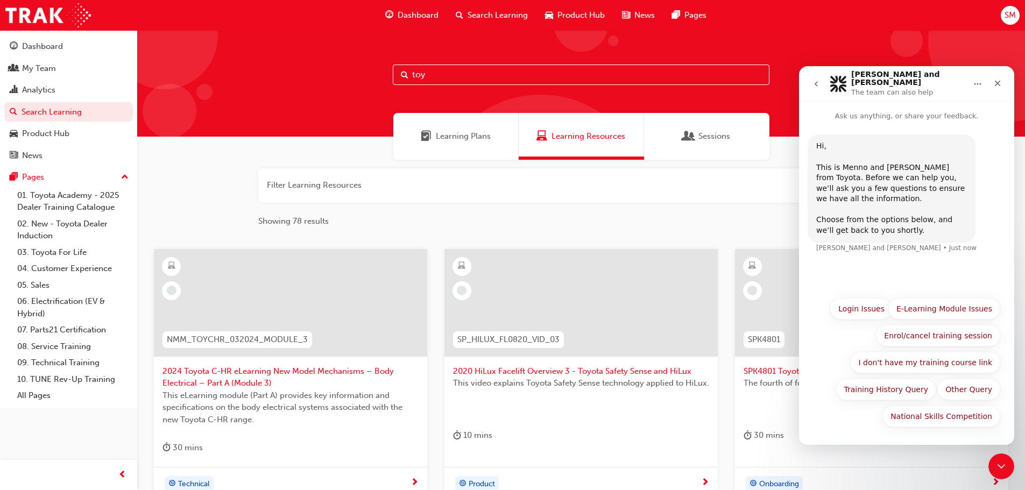
click at [838, 263] on div "Hi, ​ This is Menno and Lisa from Toyota. Before we can help you, we’ll ask you…" at bounding box center [906, 207] width 215 height 170
click at [911, 334] on button "Enrol/cancel training session" at bounding box center [938, 336] width 124 height 22
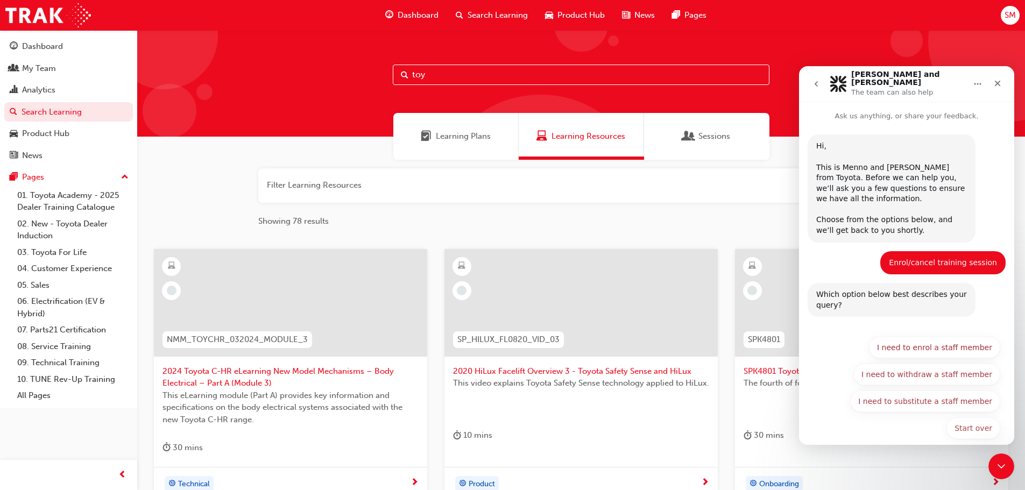
scroll to position [5, 0]
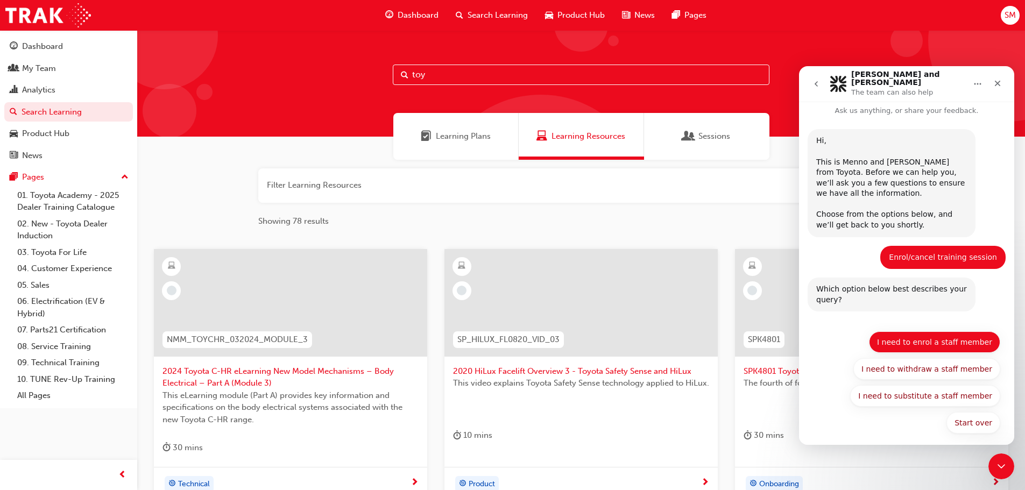
click at [899, 339] on button "I need to enrol a staff member" at bounding box center [934, 343] width 131 height 22
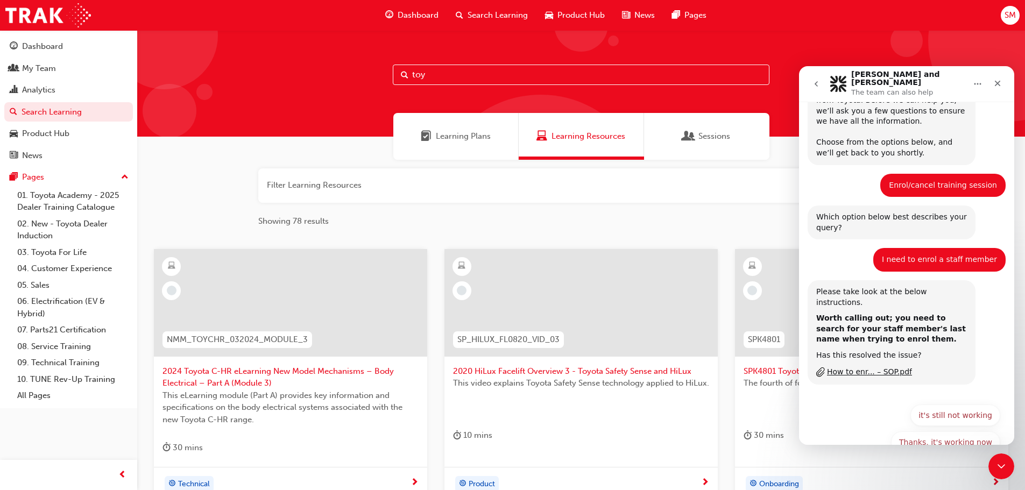
scroll to position [86, 0]
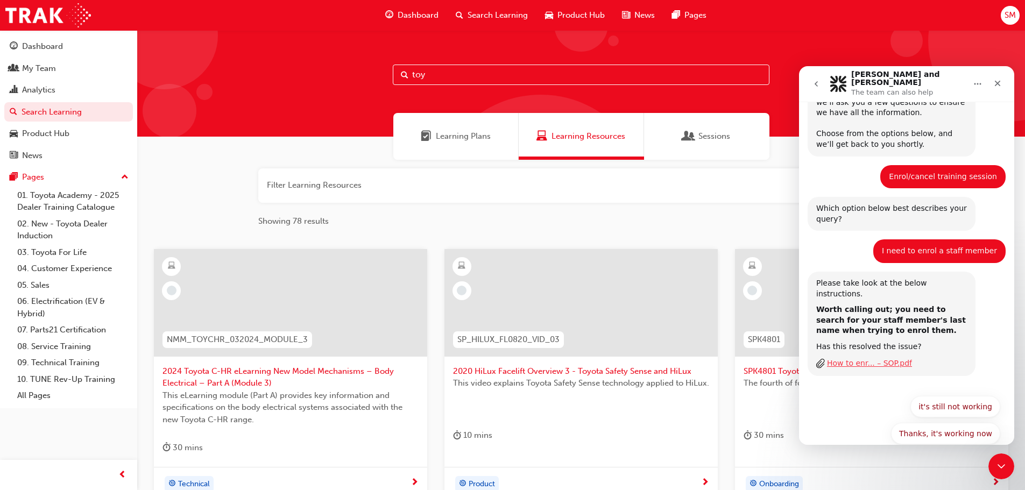
click at [880, 358] on div "How to enr... – SOP.pdf" at bounding box center [869, 363] width 85 height 11
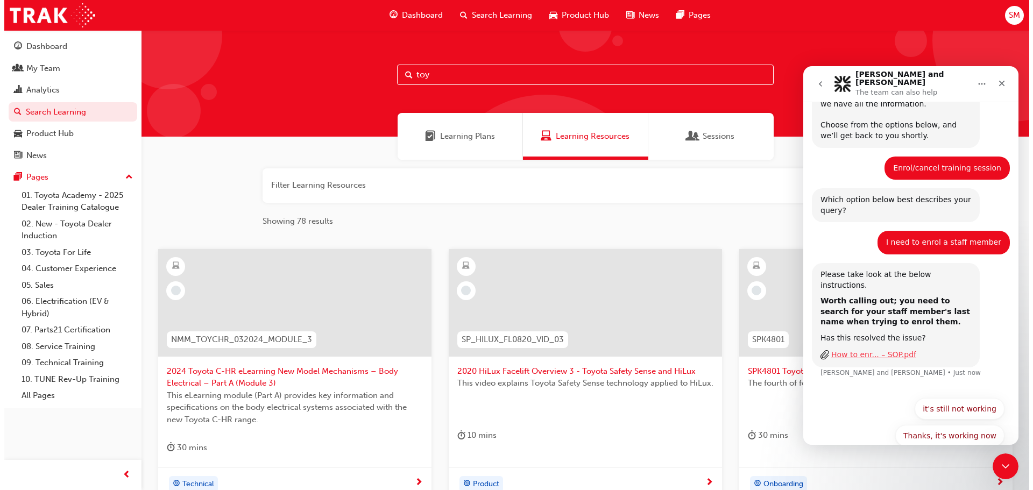
scroll to position [97, 0]
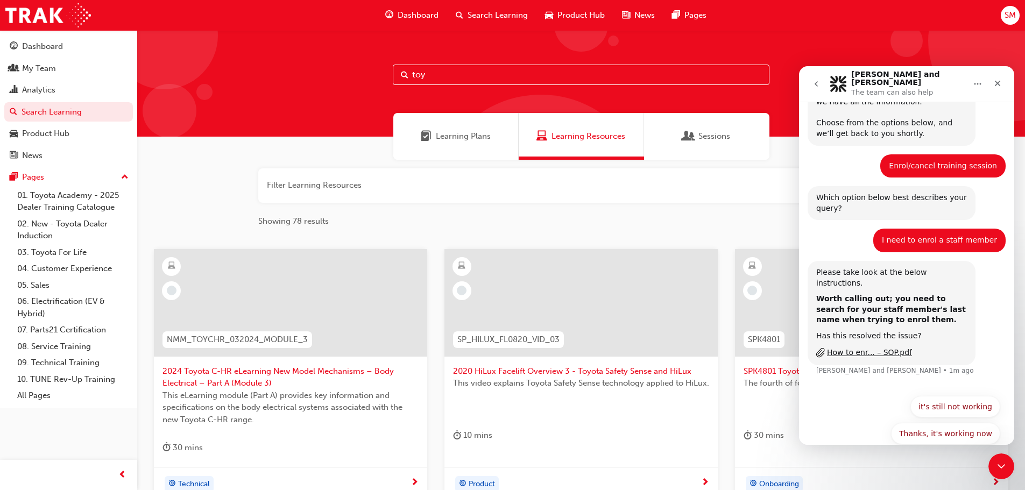
click at [489, 8] on div "Search Learning" at bounding box center [491, 15] width 89 height 22
click at [460, 65] on div "toy" at bounding box center [581, 83] width 888 height 107
click at [457, 72] on input "toy" at bounding box center [581, 75] width 377 height 20
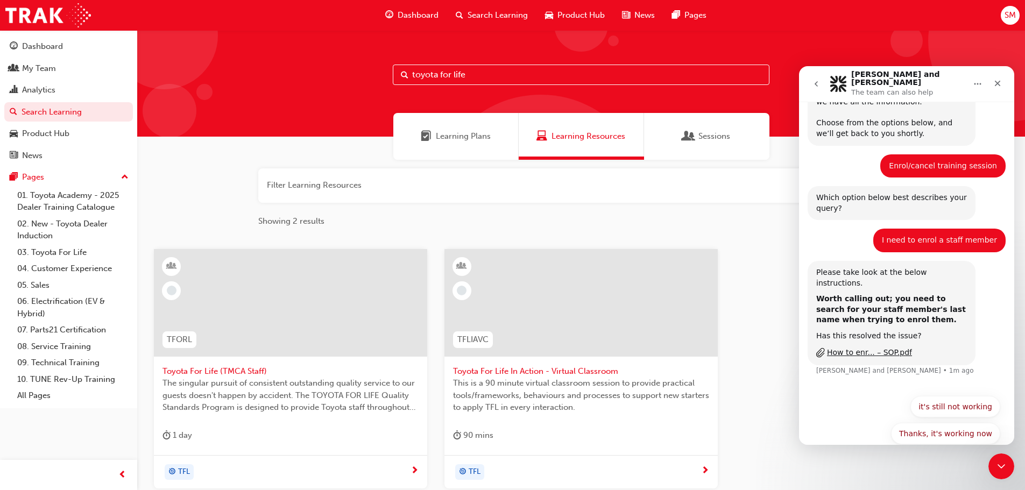
type input "toyota for life"
click at [459, 336] on span "TFLIAVC" at bounding box center [473, 340] width 31 height 12
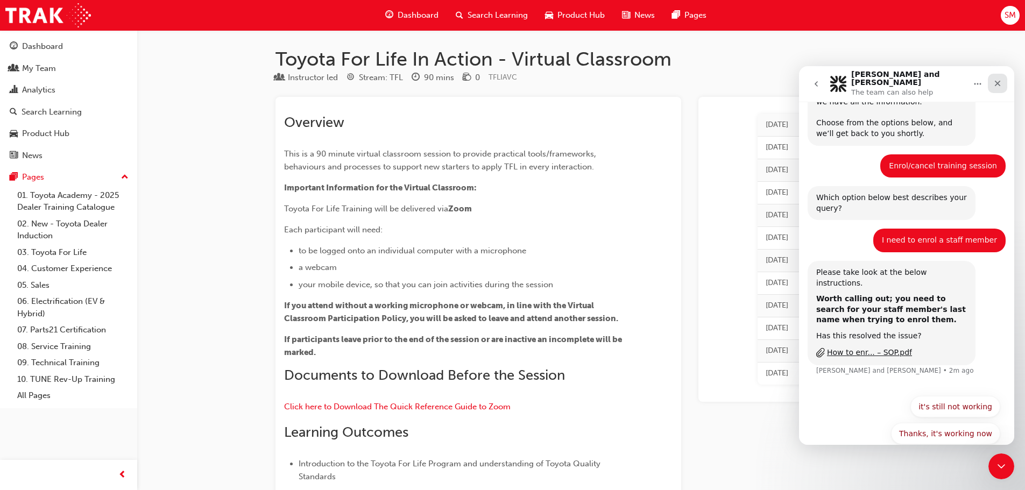
click at [1003, 81] on div "Close" at bounding box center [997, 83] width 19 height 19
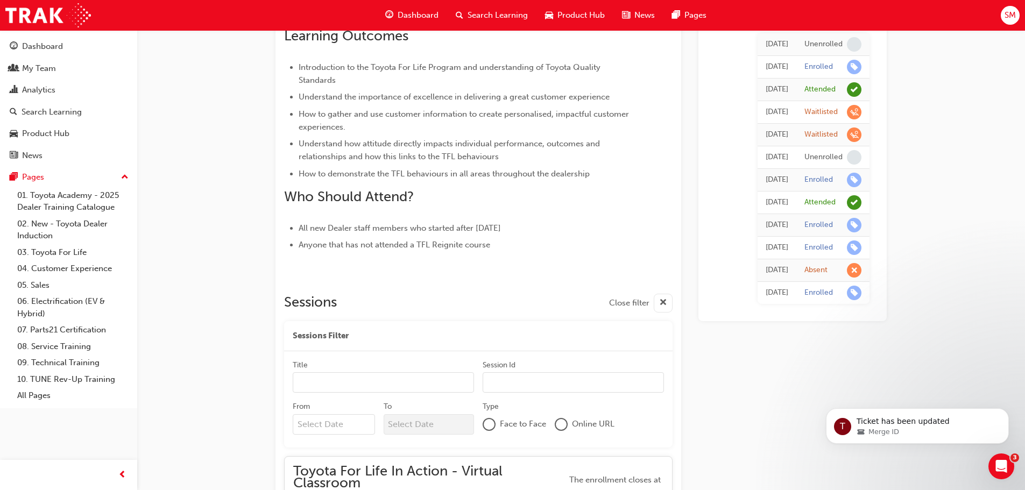
scroll to position [431, 0]
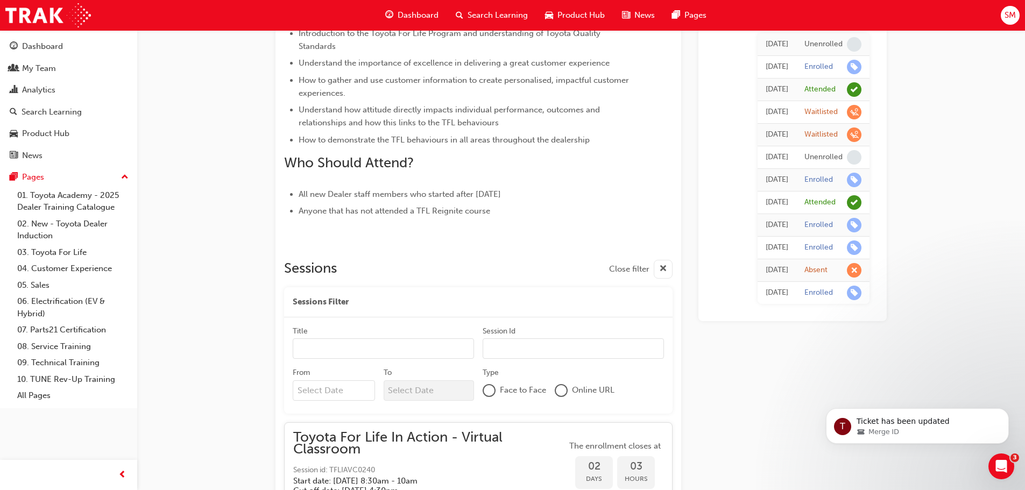
click at [354, 390] on input "From" at bounding box center [334, 391] width 82 height 20
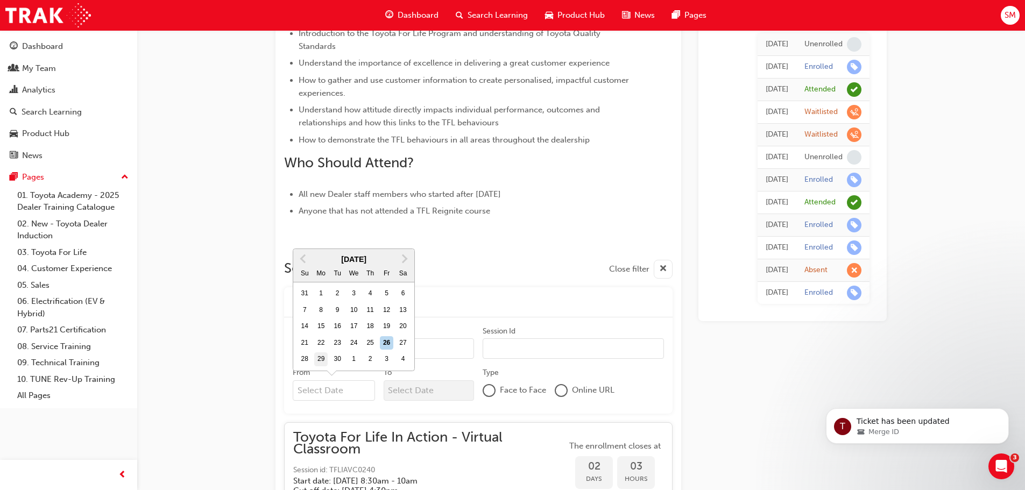
click at [321, 363] on div "29" at bounding box center [321, 360] width 14 height 14
click at [321, 381] on input "From Previous Month Next Month September 2025 Su Mo Tu We Th Fr Sa 31 1 2 3 4 5…" at bounding box center [334, 391] width 82 height 20
type input "29/09/25"
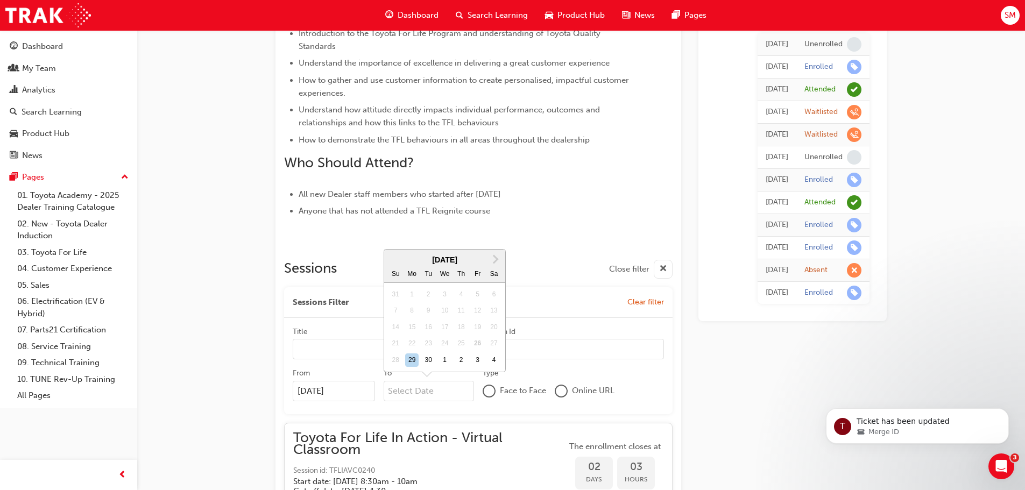
click at [465, 394] on input "To Next Month September 2025 Su Mo Tu We Th Fr Sa 31 1 2 3 4 5 6 7 8 9 10 11 12…" at bounding box center [429, 391] width 91 height 20
click at [414, 362] on div "29" at bounding box center [412, 361] width 14 height 14
click at [414, 381] on input "To Next Month September 2025 Su Mo Tu We Th Fr Sa 31 1 2 3 4 5 6 7 8 9 10 11 12…" at bounding box center [429, 391] width 91 height 20
type input "29/09/25"
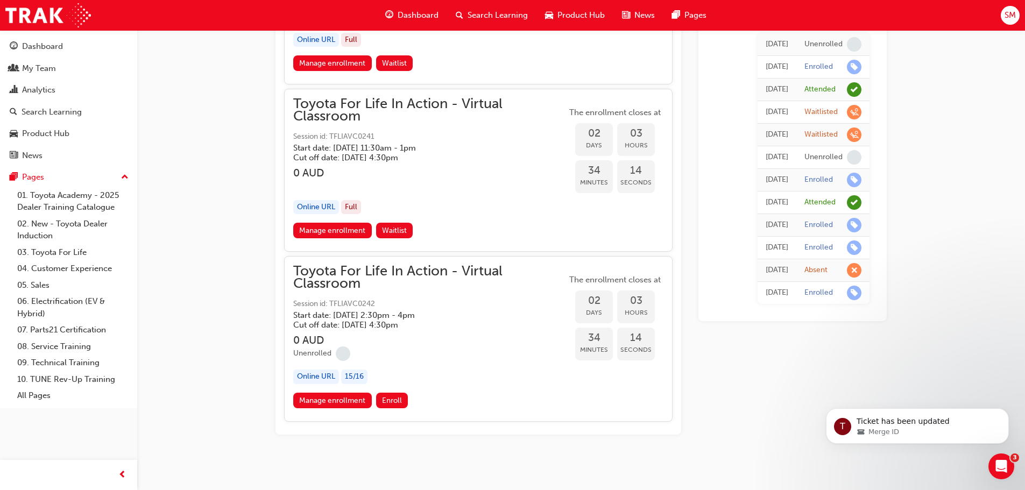
scroll to position [933, 0]
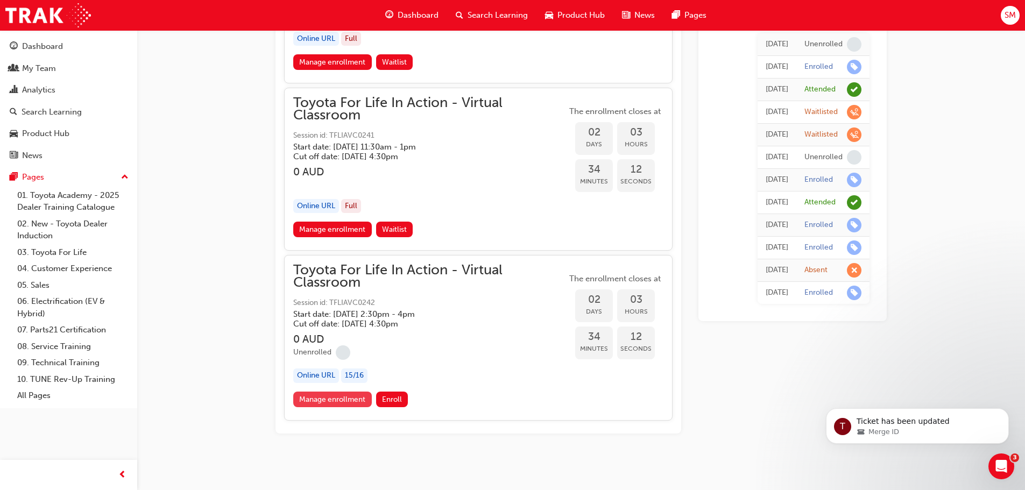
click at [357, 400] on link "Manage enrollment" at bounding box center [332, 400] width 79 height 16
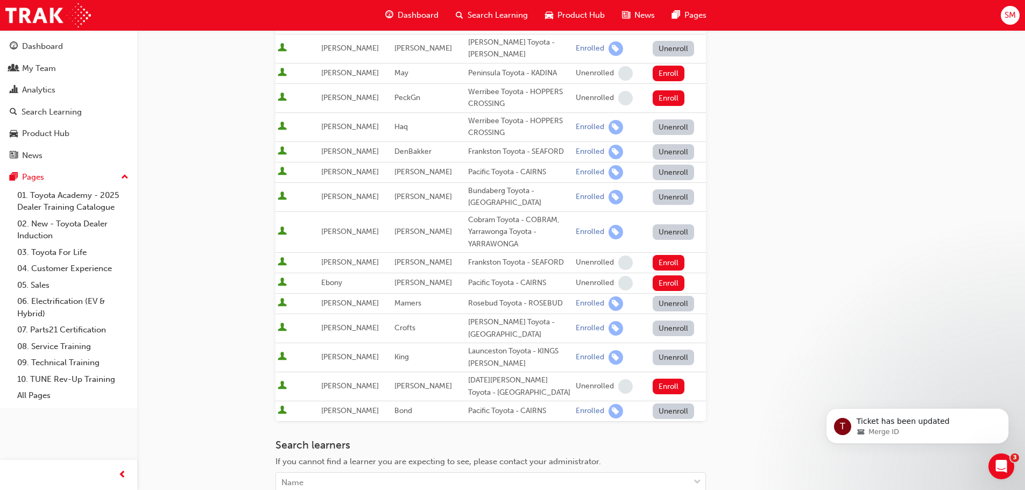
scroll to position [550, 0]
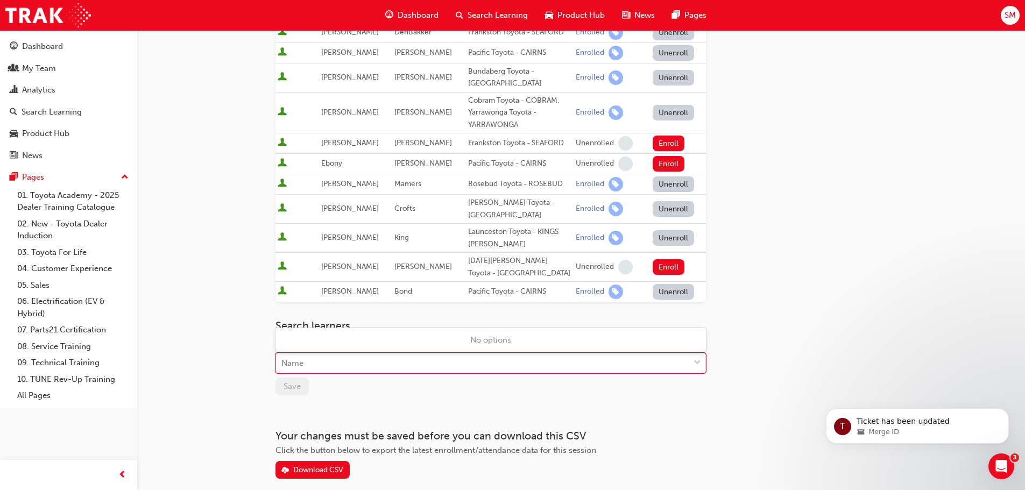
click at [374, 354] on div "Name" at bounding box center [482, 363] width 413 height 19
type input "che"
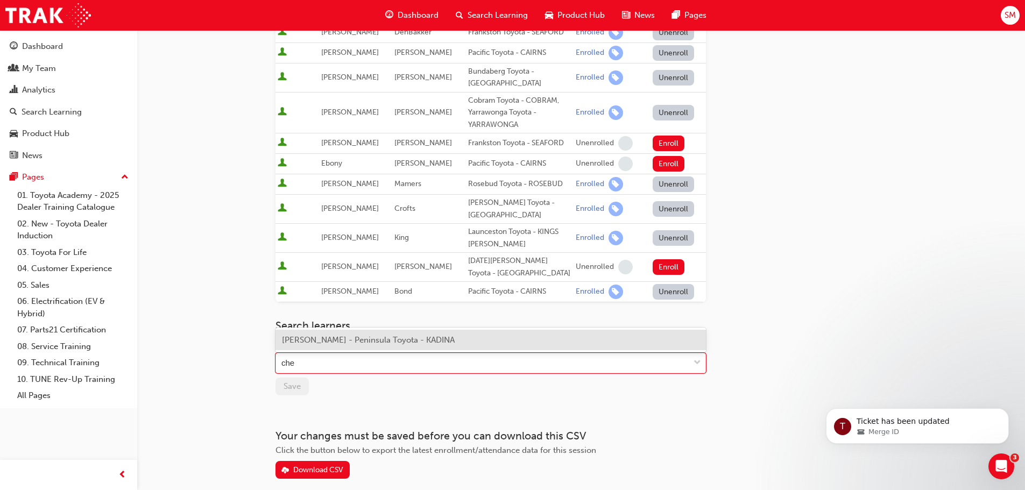
click at [370, 336] on span "Chelsea Maywald - Peninsula Toyota - KADINA" at bounding box center [368, 340] width 173 height 10
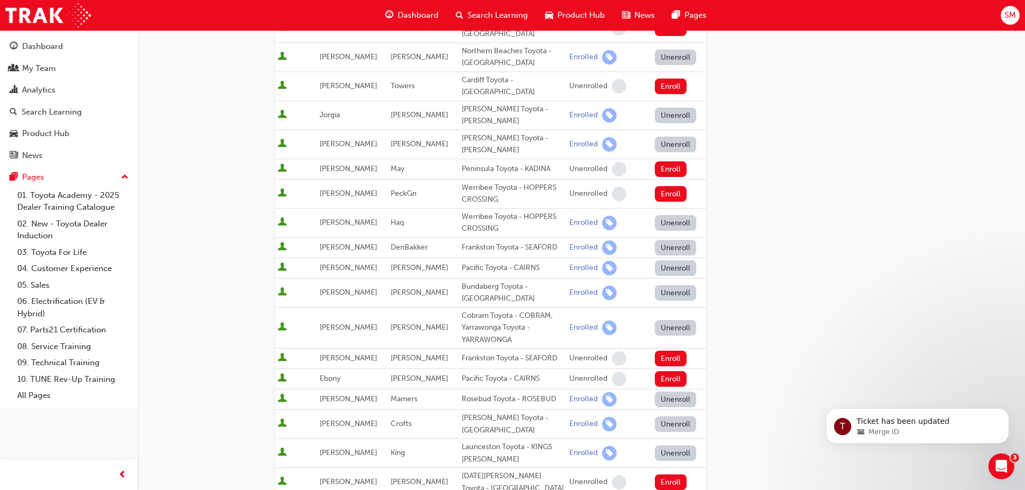
scroll to position [406, 0]
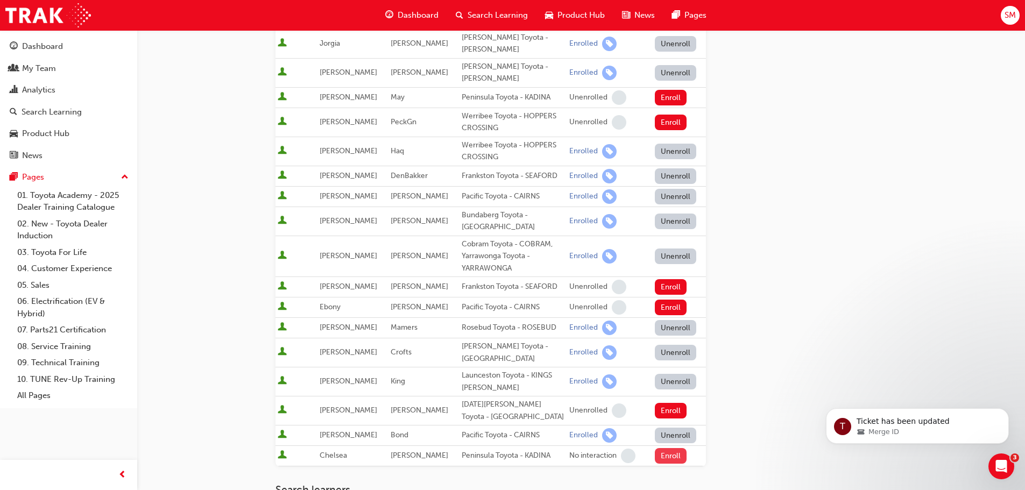
click at [672, 448] on button "Enroll" at bounding box center [671, 456] width 32 height 16
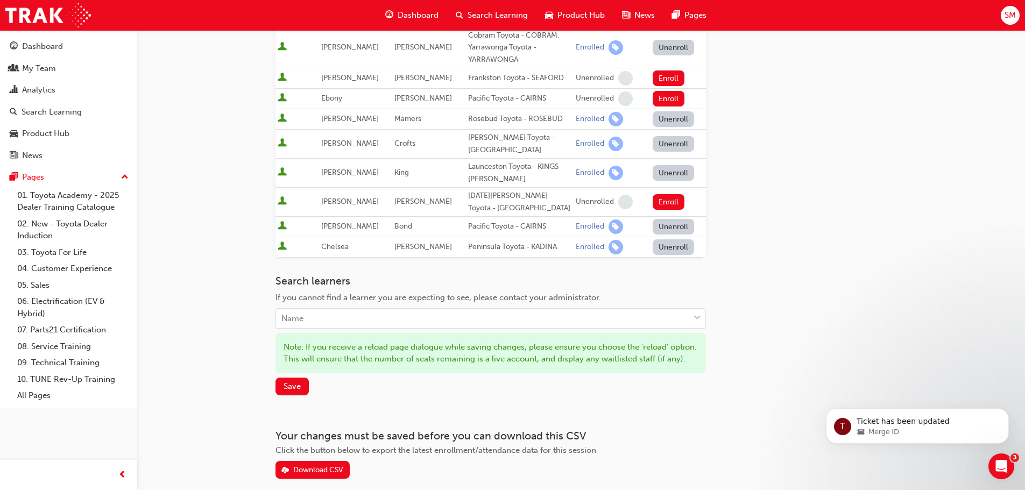
scroll to position [622, 0]
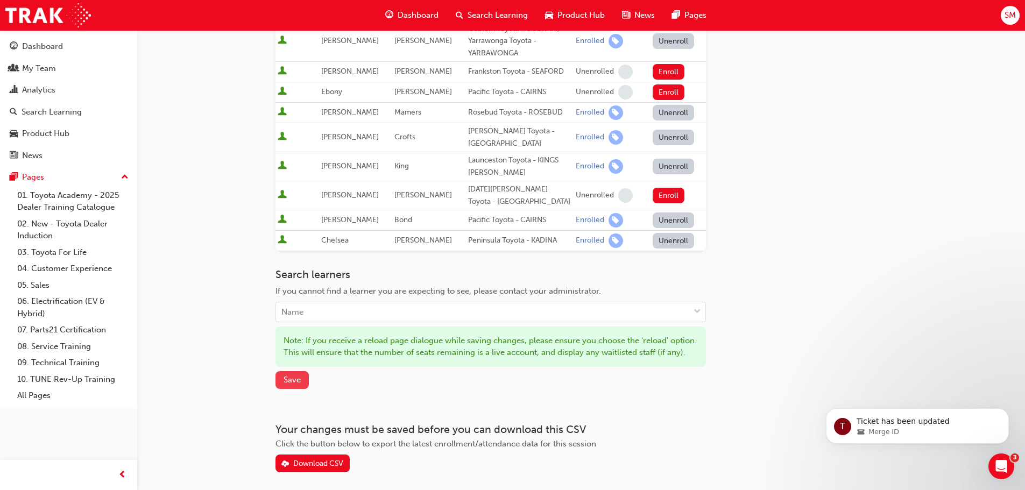
click at [296, 375] on span "Save" at bounding box center [292, 380] width 17 height 10
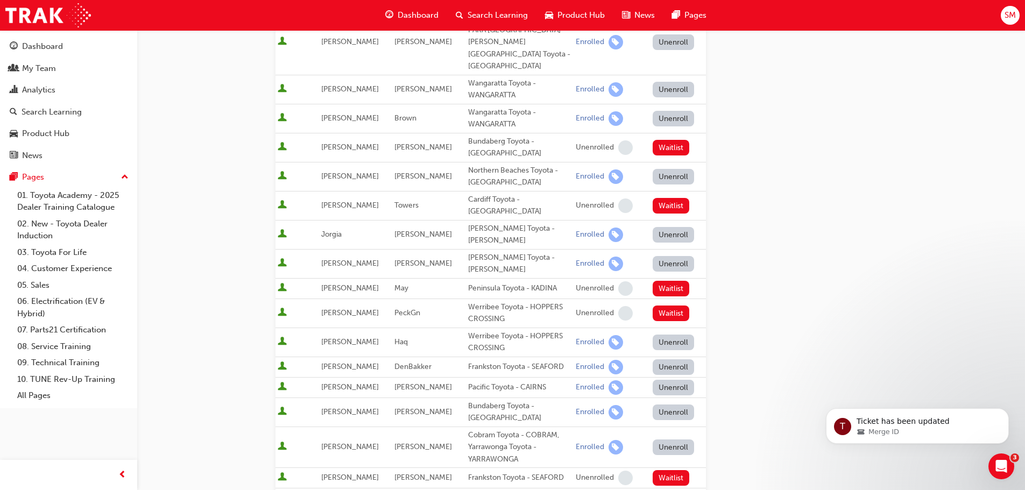
scroll to position [502, 0]
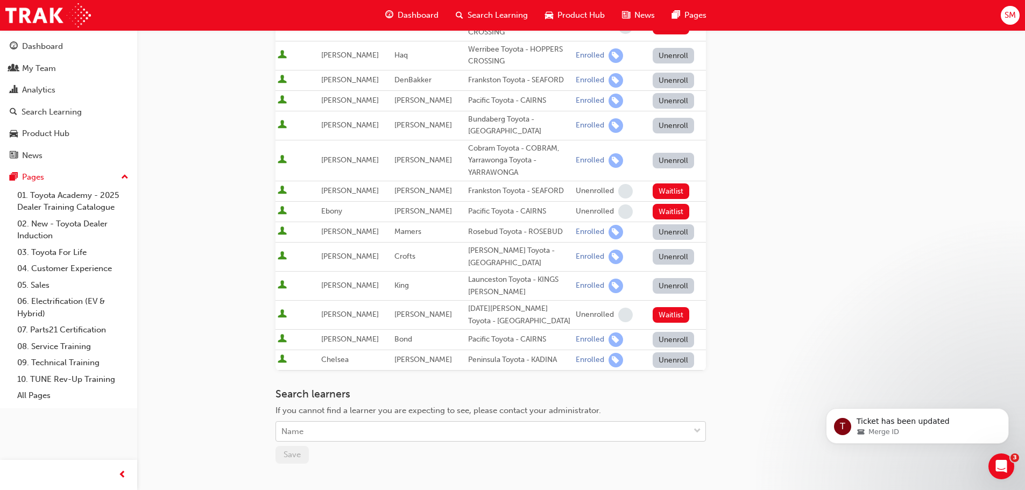
click at [356, 423] on div "Name" at bounding box center [482, 432] width 413 height 19
click at [343, 423] on div "Name" at bounding box center [482, 432] width 413 height 19
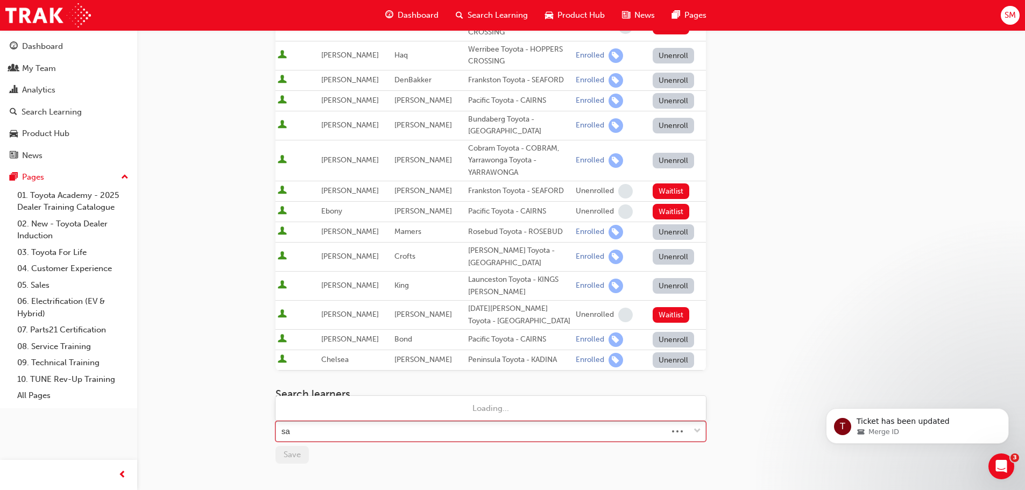
type input "sam"
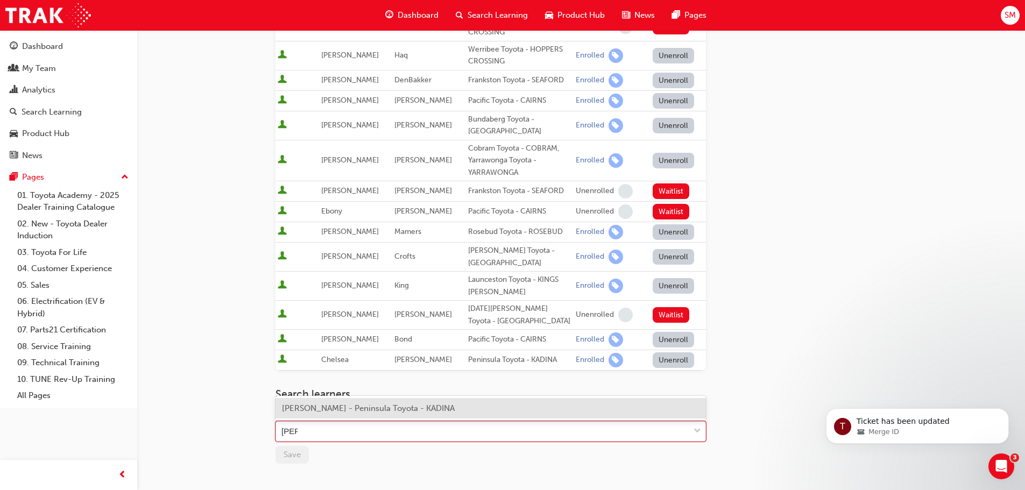
click at [352, 408] on span "Sam McInnes - Peninsula Toyota - KADINA" at bounding box center [368, 409] width 173 height 10
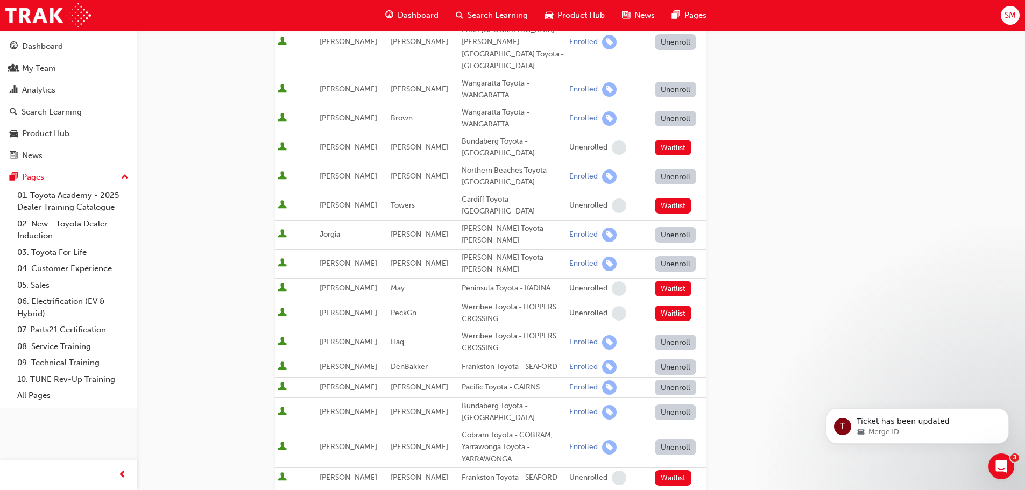
scroll to position [0, 0]
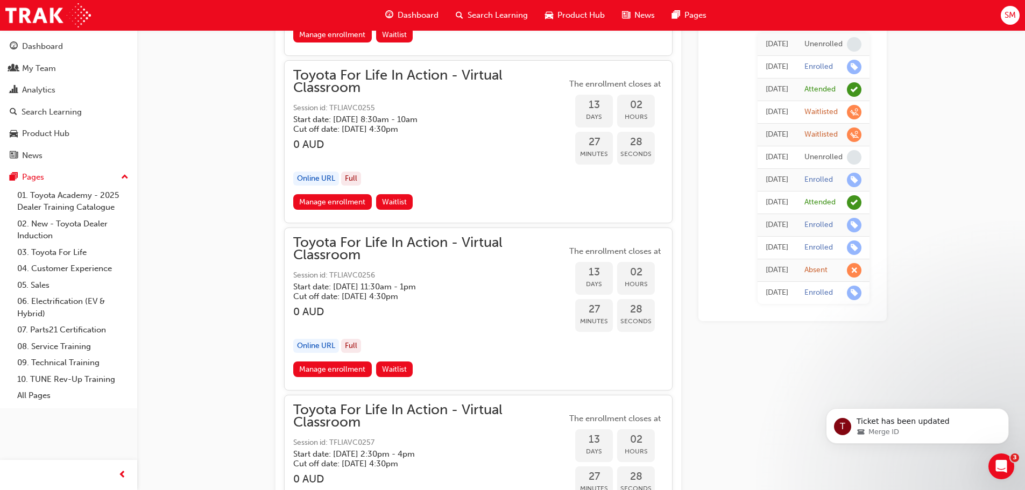
scroll to position [4808, 0]
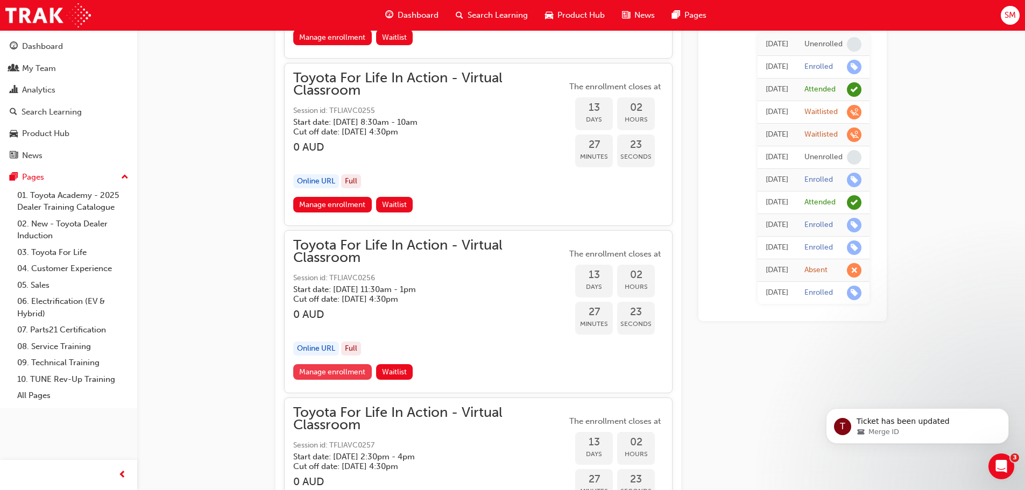
click at [352, 377] on link "Manage enrollment" at bounding box center [332, 372] width 79 height 16
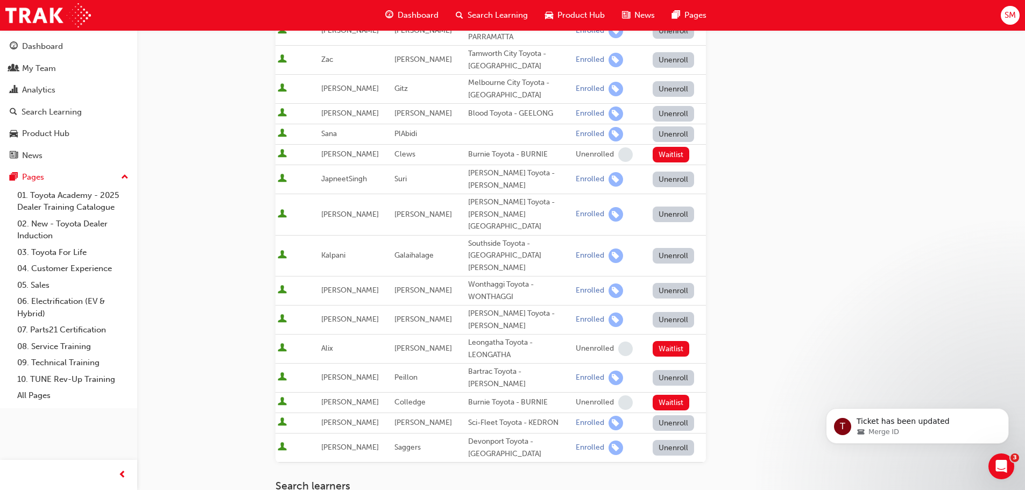
scroll to position [465, 0]
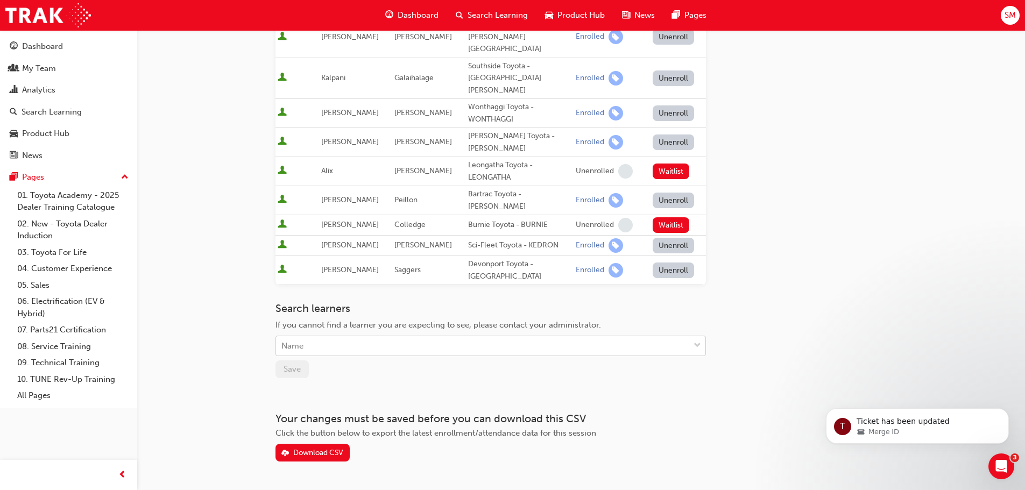
click at [347, 337] on div "Name" at bounding box center [482, 346] width 413 height 19
type input "nicol"
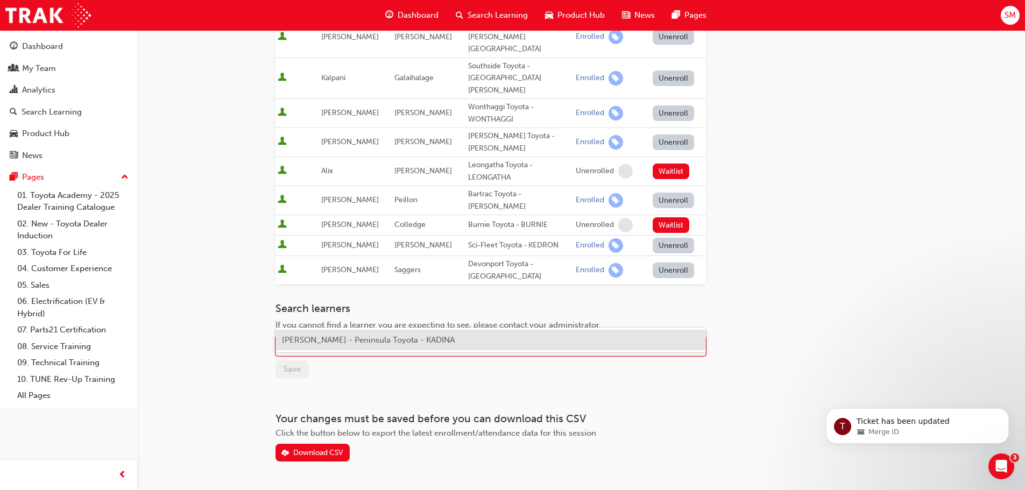
click at [350, 339] on span "Nicole Thomas - Peninsula Toyota - KADINA" at bounding box center [368, 340] width 173 height 10
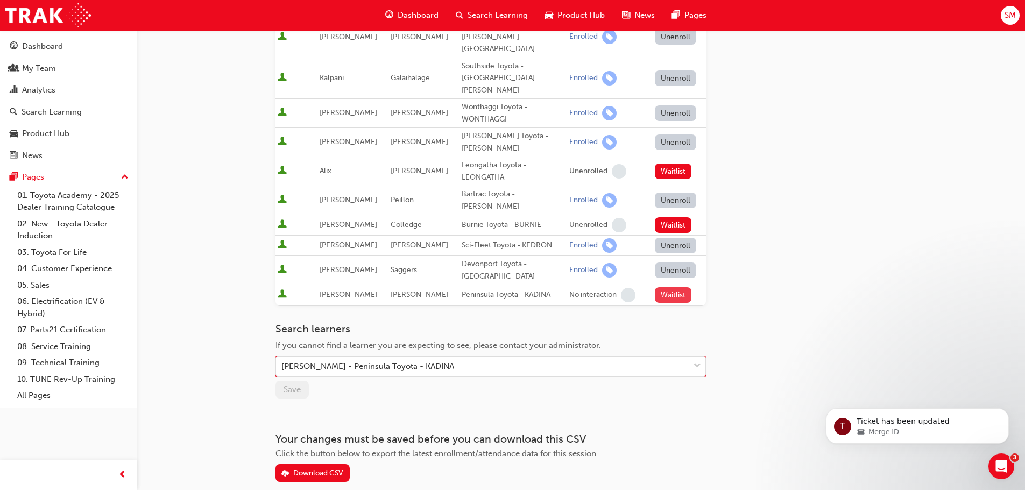
click at [669, 287] on button "Waitlist" at bounding box center [673, 295] width 37 height 16
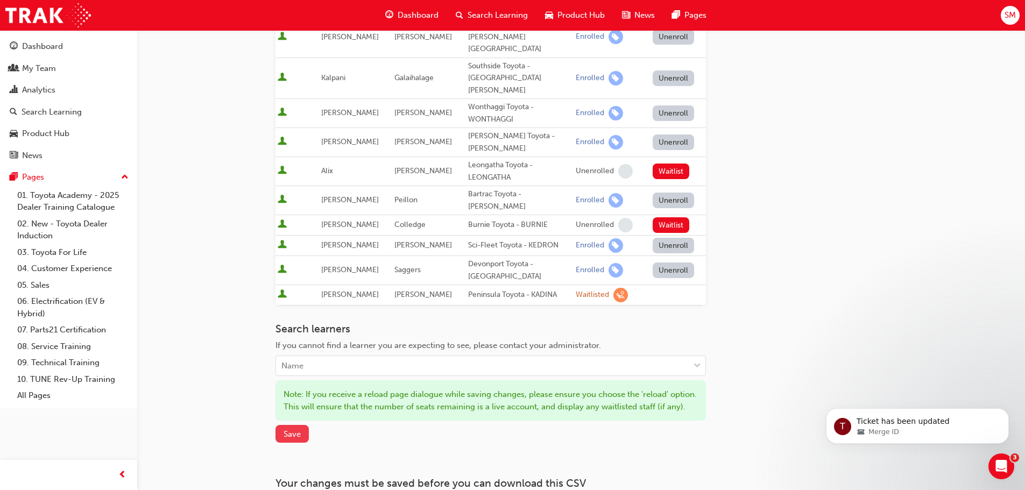
click at [305, 425] on button "Save" at bounding box center [292, 434] width 33 height 18
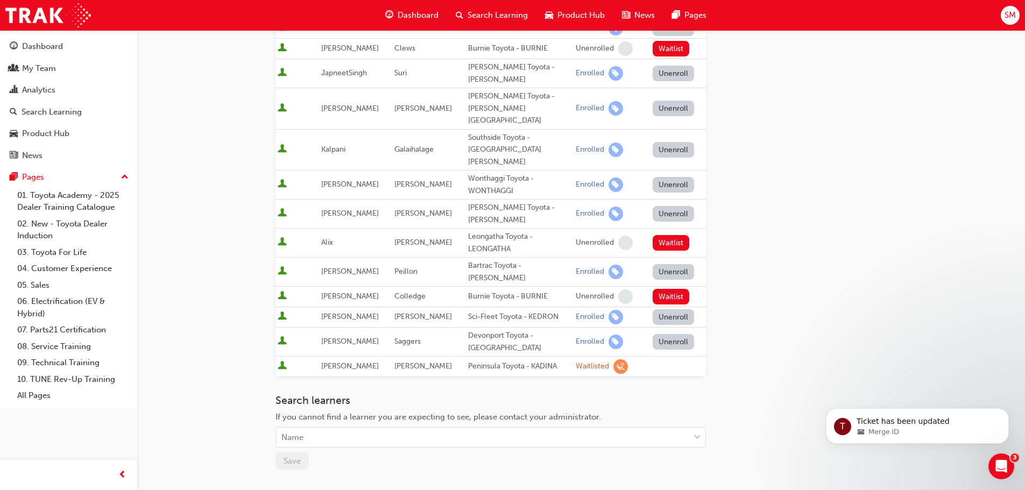
scroll to position [34, 0]
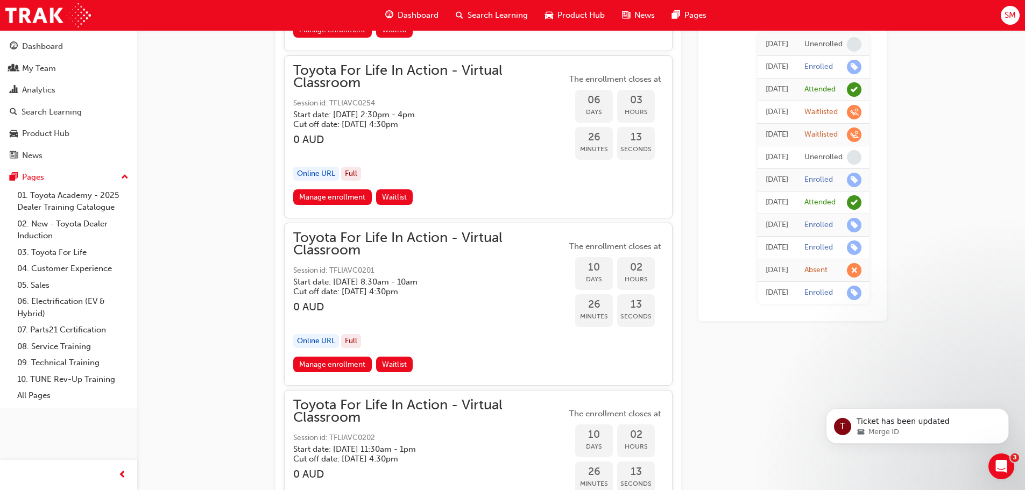
scroll to position [3230, 0]
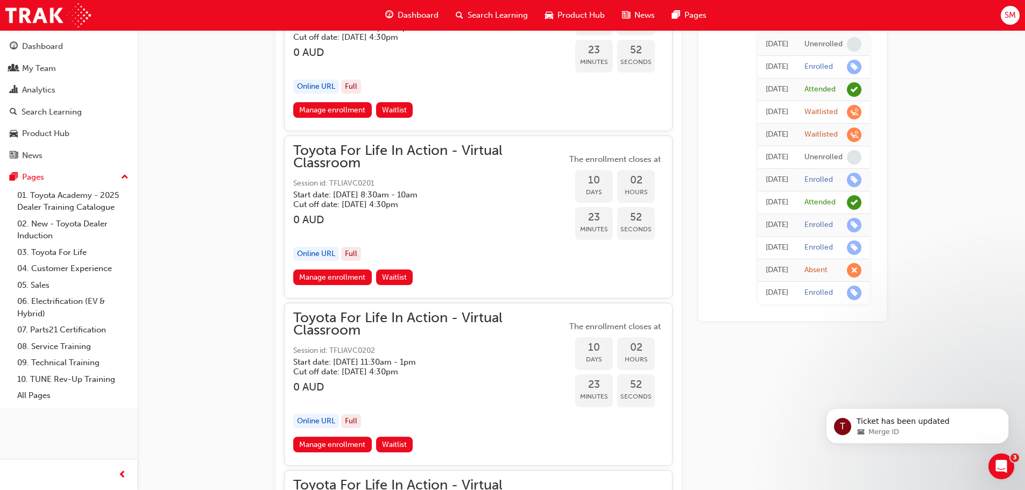
click at [1016, 19] on span "SM" at bounding box center [1010, 15] width 11 height 12
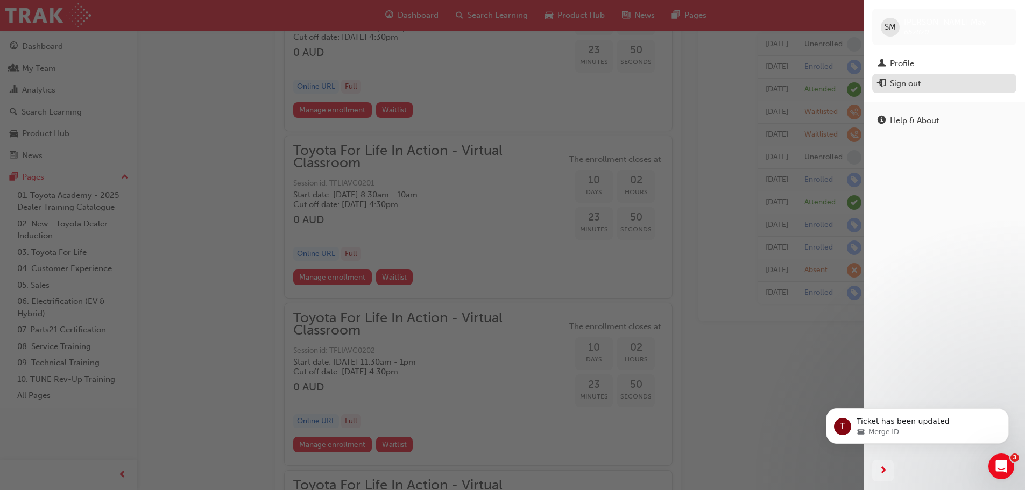
click at [920, 78] on div "Sign out" at bounding box center [905, 84] width 31 height 12
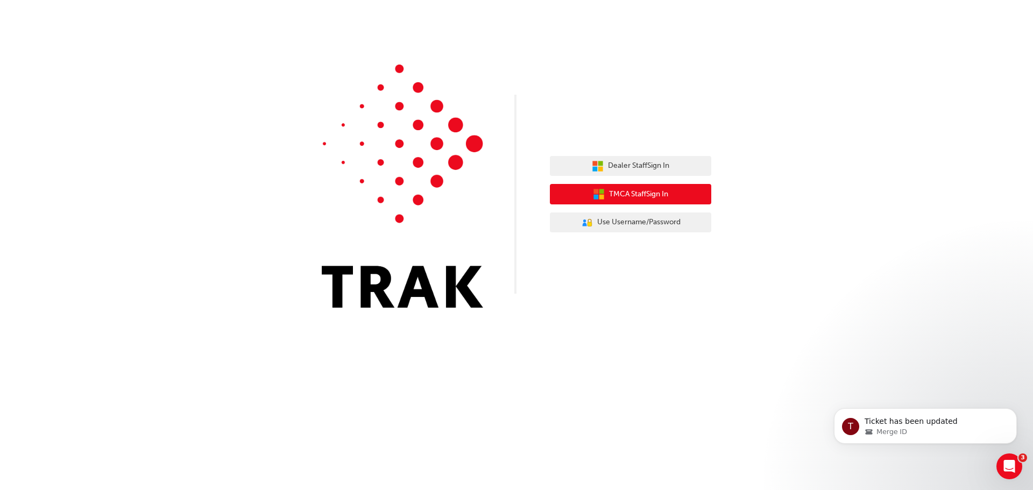
click at [628, 193] on span "TMCA Staff Sign In" at bounding box center [638, 194] width 59 height 12
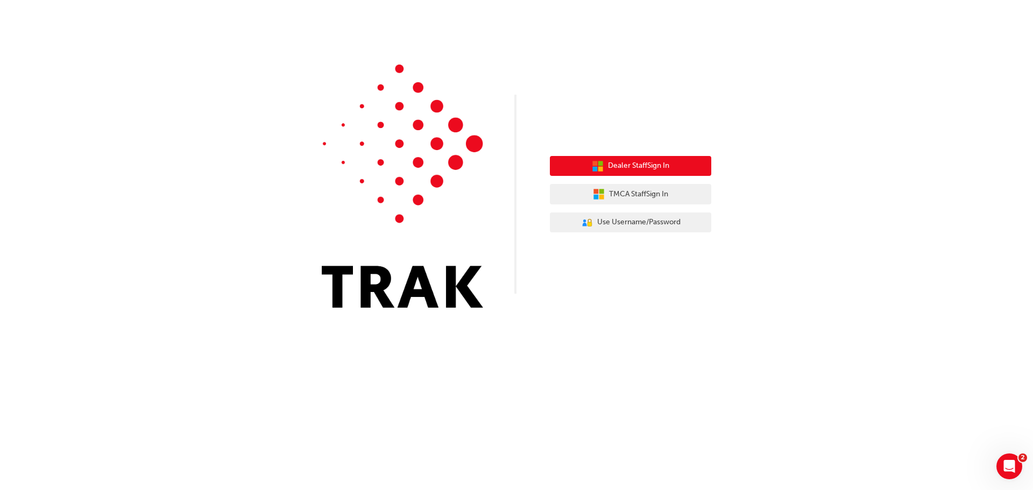
click at [610, 174] on button "Dealer Staff Sign In" at bounding box center [630, 166] width 161 height 20
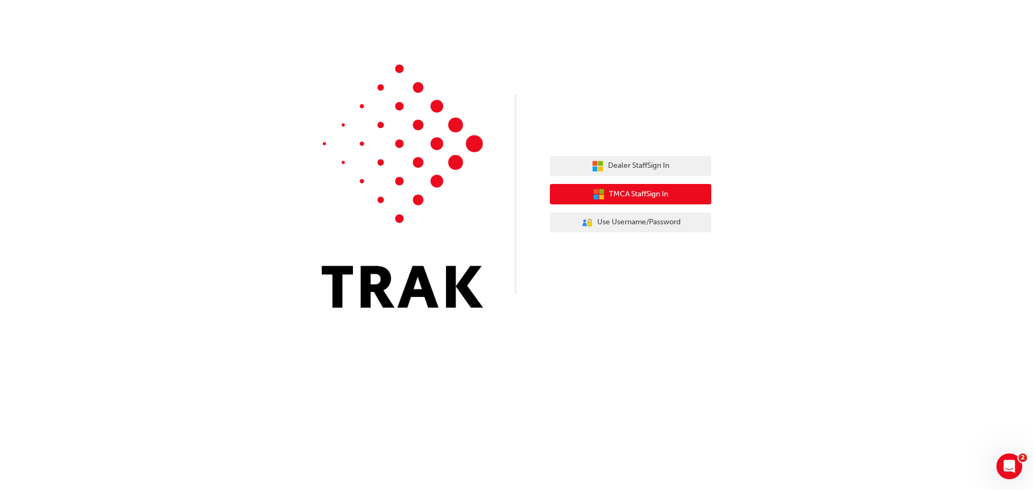
click at [638, 194] on span "TMCA Staff Sign In" at bounding box center [638, 194] width 59 height 12
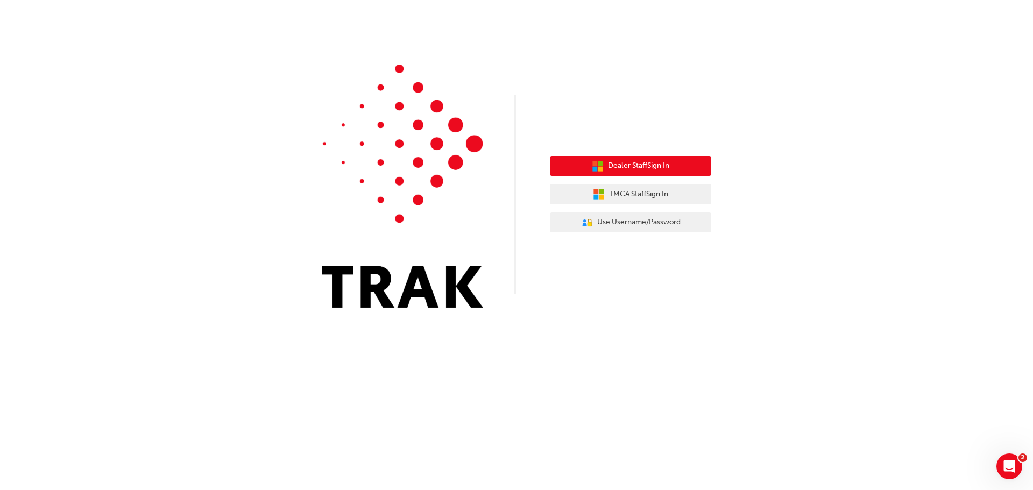
click at [615, 165] on span "Dealer Staff Sign In" at bounding box center [638, 166] width 61 height 12
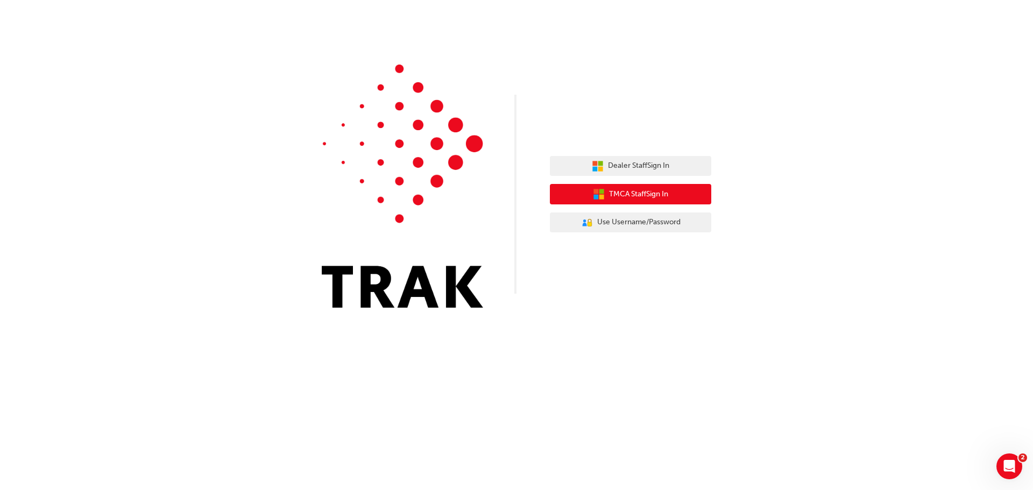
click at [621, 194] on span "TMCA Staff Sign In" at bounding box center [638, 194] width 59 height 12
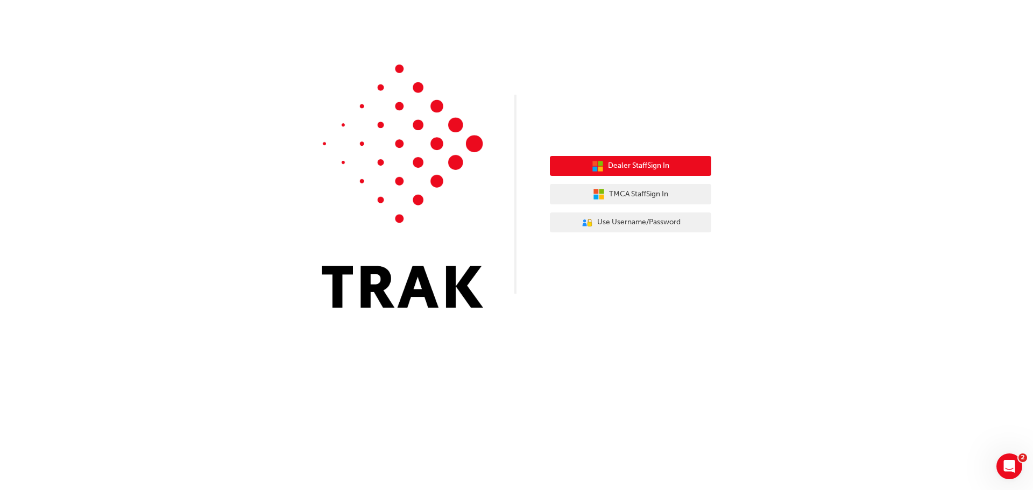
click at [629, 161] on span "Dealer Staff Sign In" at bounding box center [638, 166] width 61 height 12
